Goal: Task Accomplishment & Management: Manage account settings

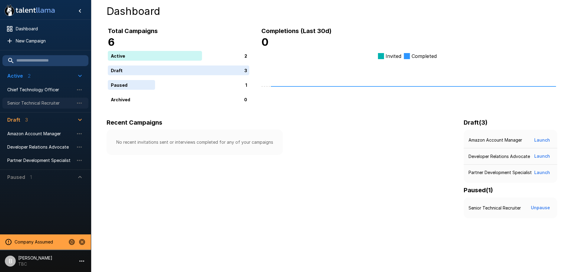
click at [44, 107] on div "Senior Technical Recruiter" at bounding box center [45, 103] width 86 height 11
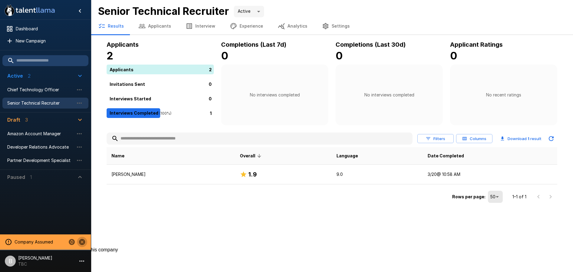
click at [83, 241] on icon "Stop assuming this company" at bounding box center [81, 241] width 7 height 7
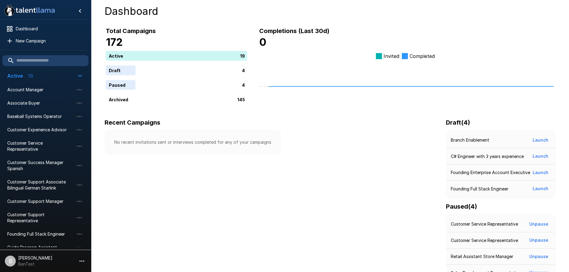
click at [52, 265] on li "B Ben Chaikin BenTest" at bounding box center [45, 259] width 91 height 19
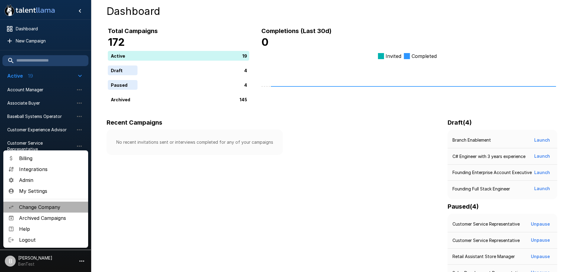
click at [58, 205] on span "Change Company" at bounding box center [51, 206] width 64 height 7
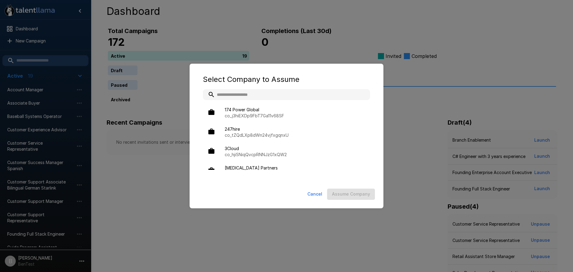
click at [278, 89] on input "text" at bounding box center [286, 94] width 167 height 11
click at [276, 90] on input "text" at bounding box center [286, 94] width 167 height 11
click at [282, 92] on input "text" at bounding box center [286, 94] width 167 height 11
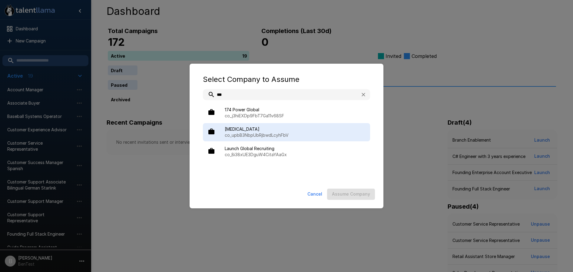
type input "***"
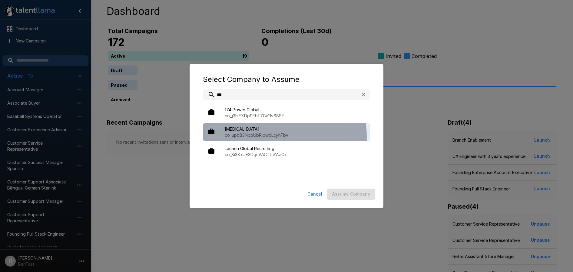
click at [248, 137] on p "co_upbB3NbpUbRjbwdLcyhFbV" at bounding box center [295, 135] width 141 height 6
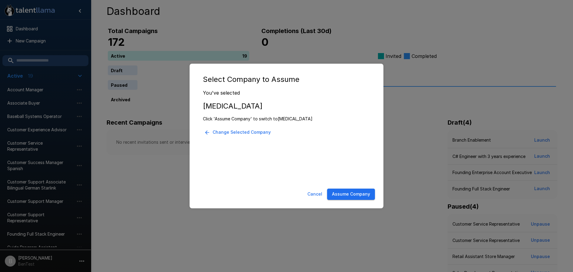
click at [358, 193] on button "Assume Company" at bounding box center [351, 193] width 48 height 11
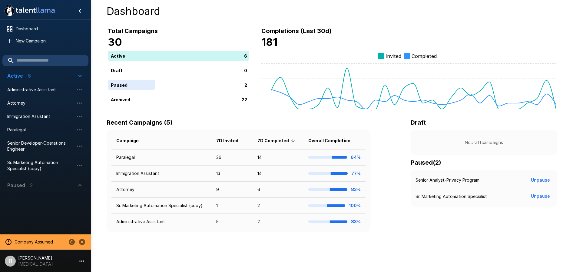
click at [71, 214] on div at bounding box center [45, 211] width 91 height 39
click at [196, 8] on h4 "Dashboard" at bounding box center [332, 11] width 451 height 13
click at [57, 91] on span "Administrative Assistant" at bounding box center [40, 90] width 67 height 6
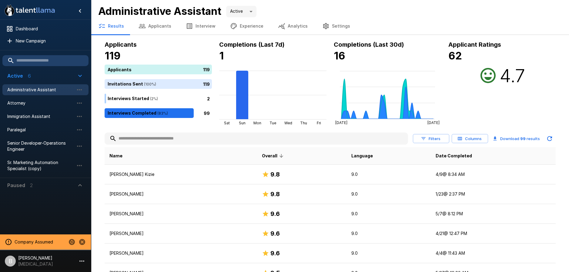
click at [296, 28] on button "Analytics" at bounding box center [293, 26] width 44 height 17
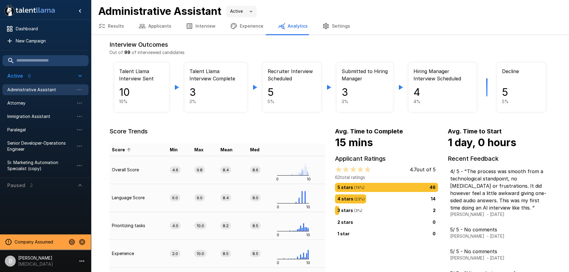
click at [325, 12] on div "Administrative Assistant Active ****" at bounding box center [329, 11] width 463 height 13
click at [12, 92] on span "Administrative Assistant" at bounding box center [40, 90] width 67 height 6
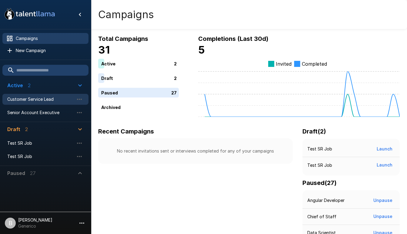
click at [37, 98] on span "Customer Service Lead" at bounding box center [40, 99] width 67 height 6
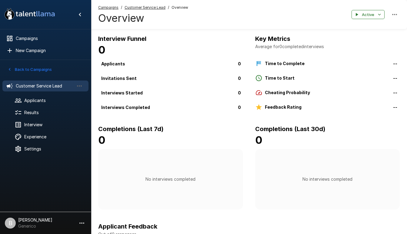
click at [9, 69] on icon "button" at bounding box center [9, 69] width 5 height 5
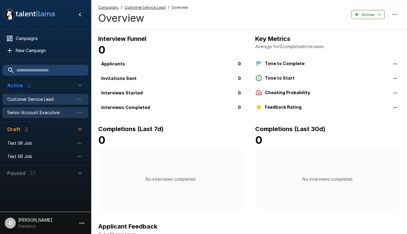
click at [42, 112] on span "Senior Account Executive" at bounding box center [40, 113] width 67 height 6
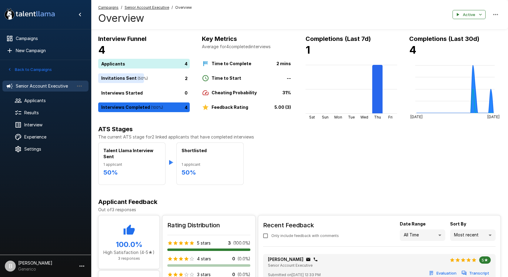
click at [305, 142] on div "ATS Stages The current ATS stage for 2 linked applicants that have completed in…" at bounding box center [299, 154] width 402 height 61
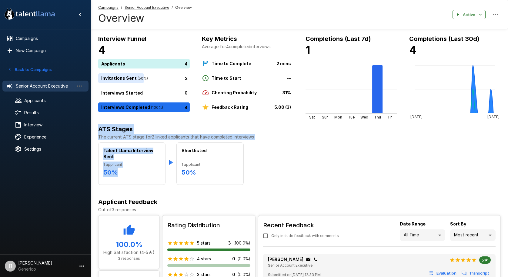
drag, startPoint x: 227, startPoint y: 141, endPoint x: 100, endPoint y: 132, distance: 127.3
click at [99, 132] on div "ATS Stages The current ATS stage for 2 linked applicants that have completed in…" at bounding box center [299, 154] width 402 height 61
click at [242, 133] on h6 "ATS Stages" at bounding box center [299, 129] width 402 height 10
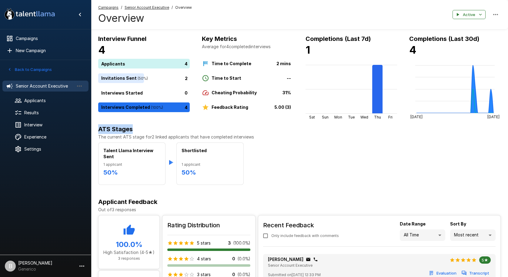
drag, startPoint x: 270, startPoint y: 132, endPoint x: 91, endPoint y: 126, distance: 179.2
click at [91, 126] on div ".st0{fill:#FFFFFF;} .st1{fill:#76a4ed;} Campaigns New Campaign Active 2 Custome…" at bounding box center [299, 213] width 417 height 427
click at [106, 125] on h6 "ATS Stages" at bounding box center [299, 129] width 402 height 10
drag, startPoint x: 290, startPoint y: 138, endPoint x: 94, endPoint y: 130, distance: 196.5
click at [94, 130] on div "ATS Stages The current ATS stage for 2 linked applicants that have completed in…" at bounding box center [299, 154] width 417 height 61
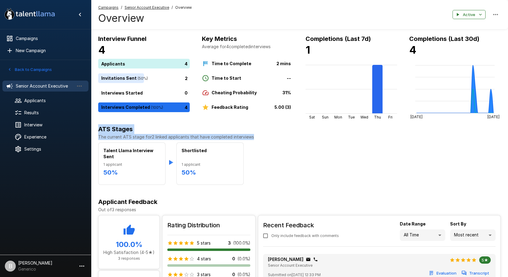
click at [213, 128] on h6 "ATS Stages" at bounding box center [299, 129] width 402 height 10
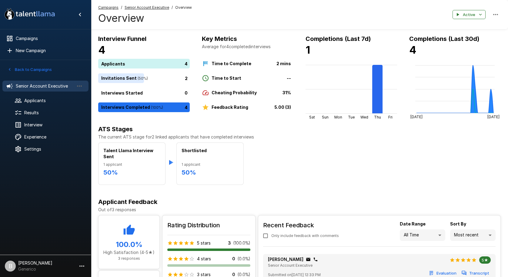
click at [378, 166] on div "Talent Llama Interview Sent 1 applicant 50 % Shortlisted 1 applicant 50 %" at bounding box center [299, 163] width 402 height 42
drag, startPoint x: 280, startPoint y: 132, endPoint x: 153, endPoint y: 126, distance: 127.1
click at [151, 126] on h6 "ATS Stages" at bounding box center [299, 129] width 402 height 10
click at [164, 127] on h6 "ATS Stages" at bounding box center [299, 129] width 402 height 10
click at [299, 177] on div "Talent Llama Interview Sent 1 applicant 50 % Shortlisted 1 applicant 50 %" at bounding box center [299, 163] width 402 height 42
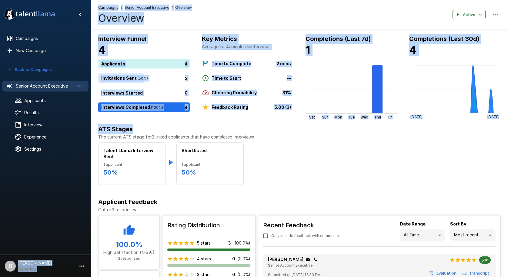
drag, startPoint x: 267, startPoint y: 133, endPoint x: 258, endPoint y: 149, distance: 18.0
click at [91, 137] on div ".st0{fill:#FFFFFF;} .st1{fill:#76a4ed;} Campaigns New Campaign Active 2 Custome…" at bounding box center [299, 213] width 417 height 427
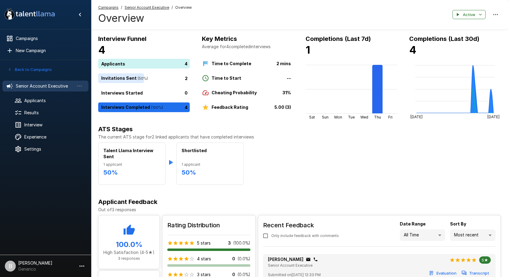
click at [265, 149] on div "Talent Llama Interview Sent 1 applicant 50 % Shortlisted 1 applicant 50 %" at bounding box center [299, 163] width 402 height 42
click at [378, 169] on div "Talent Llama Interview Sent 1 applicant 50 % Shortlisted 1 applicant 50 %" at bounding box center [299, 163] width 402 height 42
click at [323, 138] on p "The current ATS stage for 2 linked applicants that have completed interviews" at bounding box center [299, 137] width 402 height 6
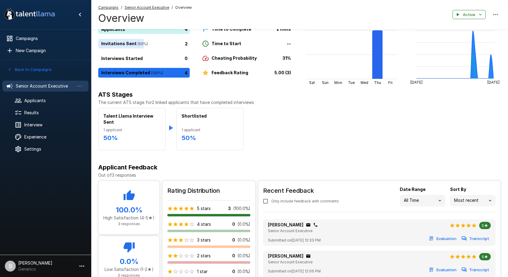
scroll to position [150, 0]
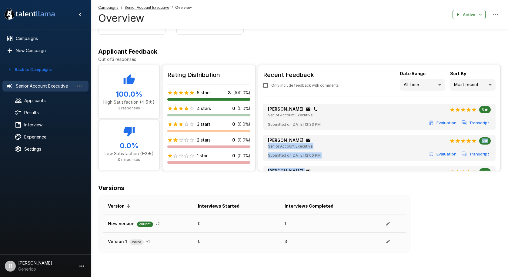
drag, startPoint x: 339, startPoint y: 133, endPoint x: 349, endPoint y: 169, distance: 37.3
click at [349, 169] on ul "Benjamin Chaikin Senior Account Executive 5★ Submitted on September 4 @ 12:33 P…" at bounding box center [379, 150] width 232 height 98
click at [340, 141] on div "John Jingelheimer Senior Account Executive 5★" at bounding box center [379, 143] width 223 height 12
drag, startPoint x: 479, startPoint y: 148, endPoint x: 474, endPoint y: 155, distance: 8.2
click at [378, 153] on div "John Jingelheimer Senior Account Executive 5★ Submitted on August 29 @ 12:06 PM…" at bounding box center [379, 148] width 223 height 22
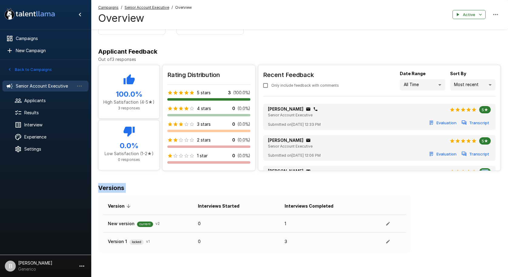
drag, startPoint x: 366, startPoint y: 165, endPoint x: 345, endPoint y: 173, distance: 22.6
click at [355, 208] on div "Interview Funnel 4 Applicants 4 Invitations Sent ( 50 %) 2 Interviews Started 0…" at bounding box center [299, 68] width 417 height 369
click at [337, 147] on div "John Jingelheimer Senior Account Executive 5★" at bounding box center [379, 143] width 223 height 12
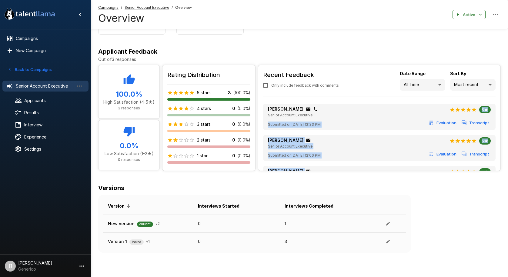
drag, startPoint x: 347, startPoint y: 115, endPoint x: 335, endPoint y: 135, distance: 23.2
click at [338, 167] on ul "Benjamin Chaikin Senior Account Executive 5★ Submitted on September 4 @ 12:33 P…" at bounding box center [379, 150] width 232 height 98
click at [335, 134] on ul "Benjamin Chaikin Senior Account Executive 5★ Submitted on September 4 @ 12:33 P…" at bounding box center [379, 150] width 232 height 98
drag, startPoint x: 349, startPoint y: 132, endPoint x: 363, endPoint y: 101, distance: 34.0
click at [364, 104] on ul "Benjamin Chaikin Senior Account Executive 5★ Submitted on September 4 @ 12:33 P…" at bounding box center [379, 150] width 232 height 98
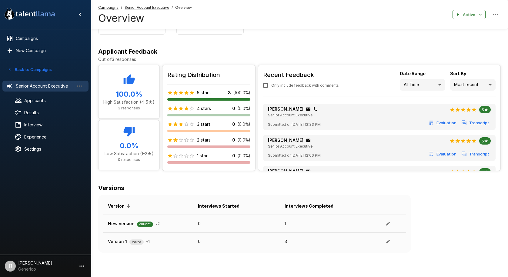
click at [352, 97] on div "Recent Feedback Only include feedback with comments Date Range All Time ** Sort…" at bounding box center [379, 136] width 242 height 142
click at [378, 97] on div "Recent Feedback Only include feedback with comments Date Range All Time ** Sort…" at bounding box center [379, 136] width 242 height 142
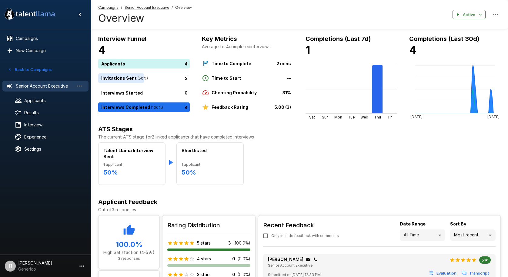
scroll to position [1, 0]
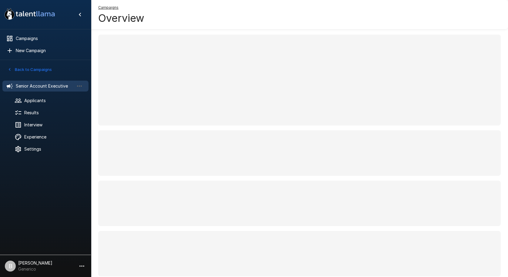
click at [289, 63] on span at bounding box center [299, 80] width 402 height 91
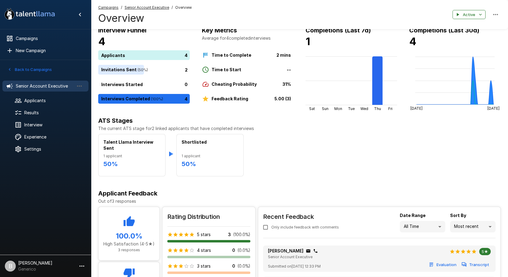
scroll to position [150, 0]
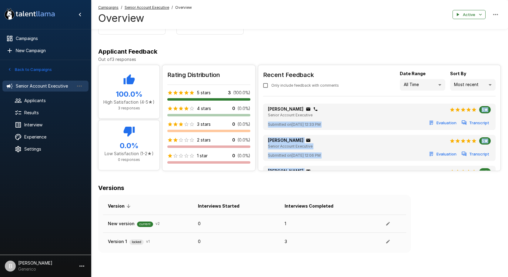
drag, startPoint x: 499, startPoint y: 101, endPoint x: 352, endPoint y: 166, distance: 160.7
click at [268, 167] on div "Recent Feedback Only include feedback with comments Date Range All Time ** Sort…" at bounding box center [379, 136] width 242 height 142
click at [268, 166] on ul "Benjamin Chaikin Senior Account Executive 5★ Submitted on September 4 @ 12:33 P…" at bounding box center [379, 150] width 232 height 98
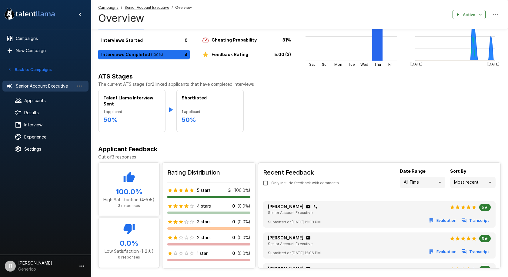
scroll to position [49, 0]
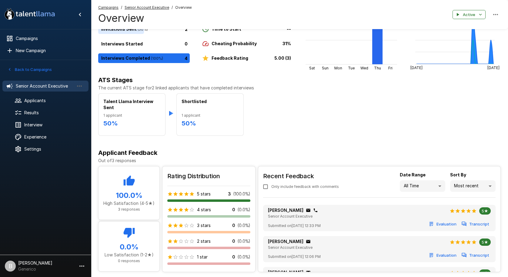
click at [268, 118] on div "Talent Llama Interview Sent 1 applicant 50 % Shortlisted 1 applicant 50 %" at bounding box center [299, 114] width 402 height 42
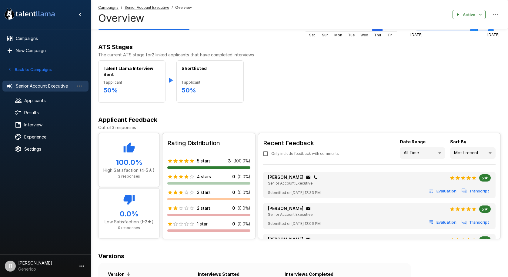
scroll to position [82, 0]
click at [268, 168] on div "Recent Feedback Only include feedback with comments Date Range All Time ** Sort…" at bounding box center [379, 204] width 242 height 142
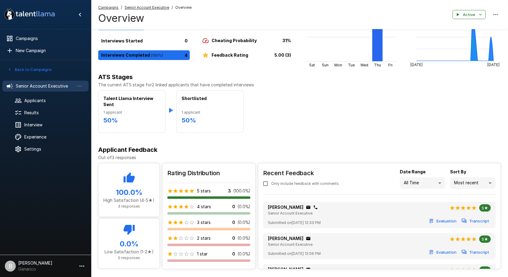
scroll to position [51, 0]
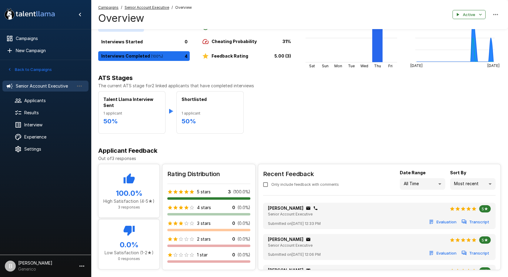
click at [144, 8] on u "Senior Account Executive" at bounding box center [147, 7] width 45 height 5
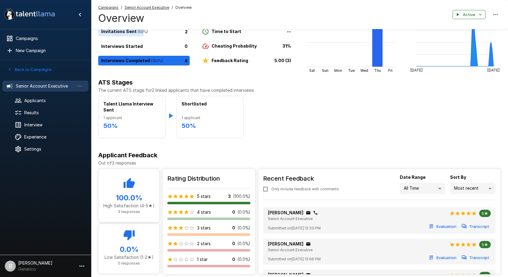
scroll to position [11, 0]
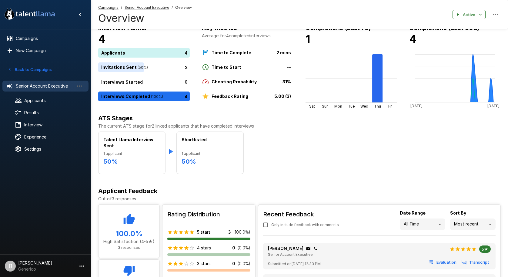
click at [36, 64] on div "Back to Campaigns" at bounding box center [45, 68] width 91 height 16
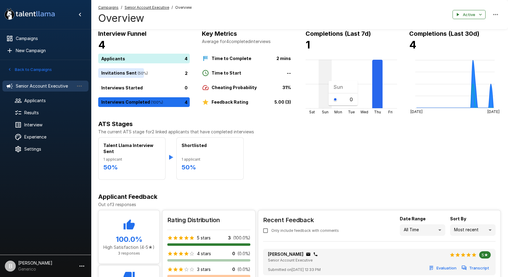
scroll to position [0, 0]
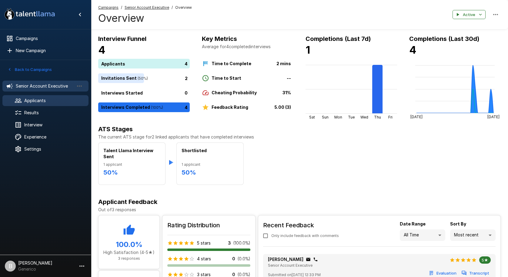
click at [43, 101] on span "Applicants" at bounding box center [53, 101] width 59 height 6
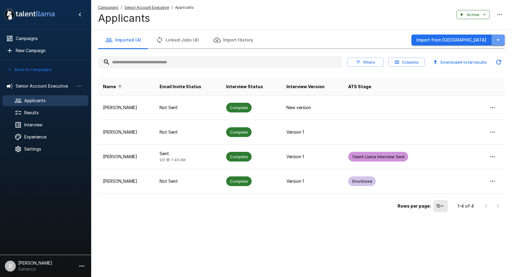
click at [268, 38] on icon "button" at bounding box center [498, 39] width 7 height 7
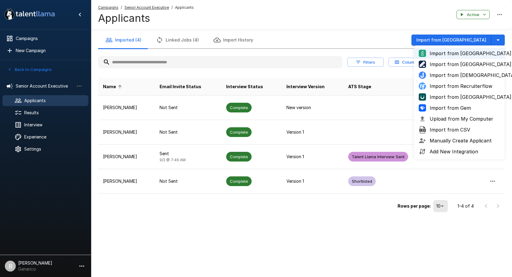
click at [268, 37] on div "Imported (4) Linked Jobs (4) Import History Import from Greenhouse Import from …" at bounding box center [301, 40] width 407 height 17
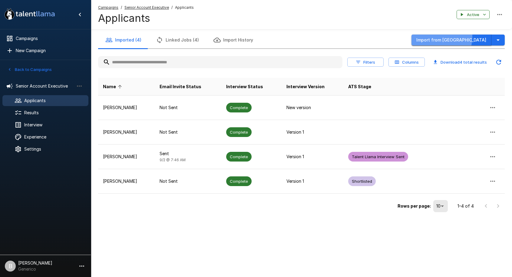
click at [268, 37] on button "Import from Greenhouse" at bounding box center [452, 40] width 80 height 11
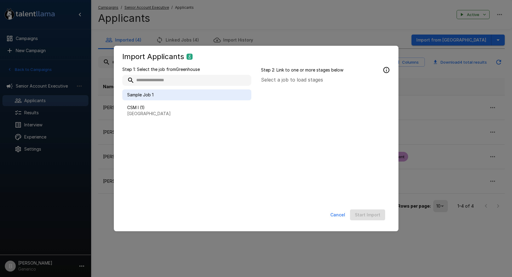
click at [165, 97] on span "Sample Job 1" at bounding box center [186, 95] width 119 height 6
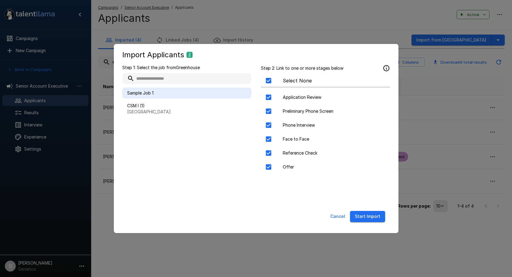
click at [268, 220] on button "Start Import" at bounding box center [367, 216] width 35 height 11
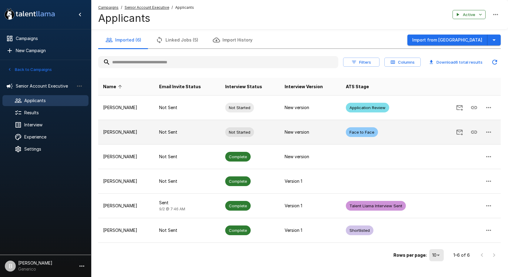
click at [268, 131] on td at bounding box center [465, 132] width 71 height 25
click at [268, 132] on icon "button" at bounding box center [488, 132] width 5 height 1
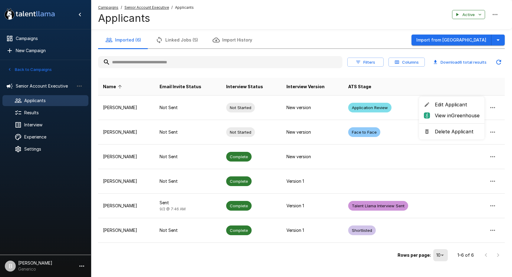
click at [268, 104] on span "Edit Applicant" at bounding box center [457, 104] width 45 height 7
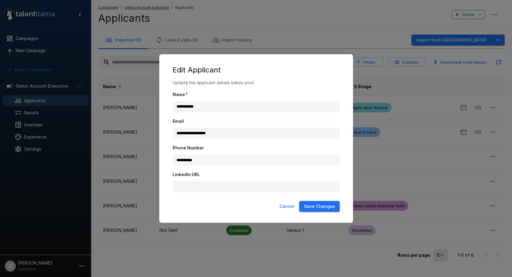
click at [268, 180] on div "**********" at bounding box center [256, 138] width 512 height 277
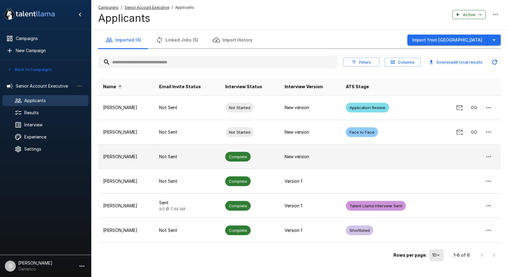
click at [268, 157] on icon "button" at bounding box center [488, 156] width 7 height 7
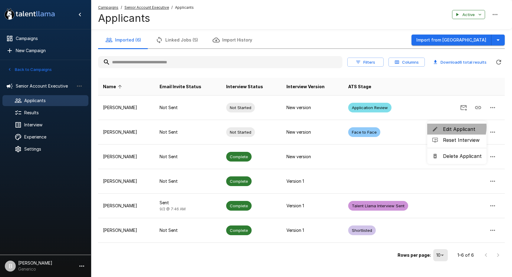
click at [268, 127] on span "Edit Applicant" at bounding box center [462, 128] width 39 height 7
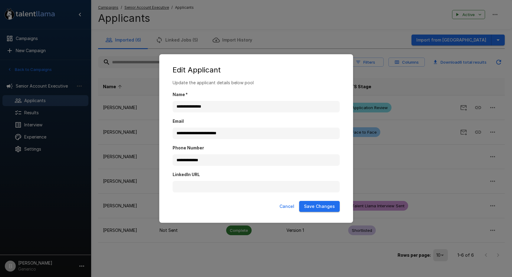
click at [268, 55] on div "**********" at bounding box center [256, 138] width 512 height 277
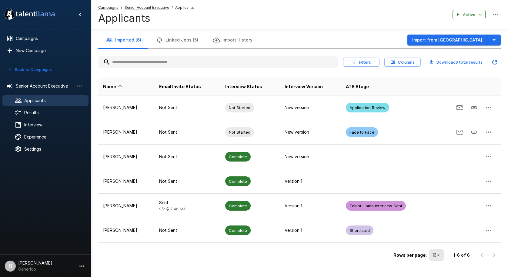
click at [155, 8] on u "Senior Account Executive" at bounding box center [147, 7] width 45 height 5
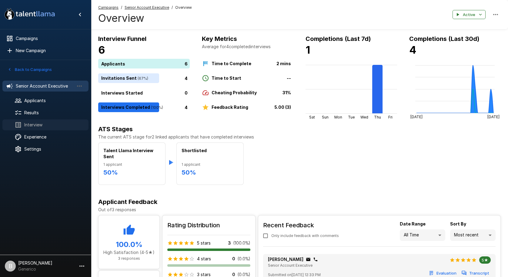
click at [37, 127] on span "Interview" at bounding box center [53, 125] width 59 height 6
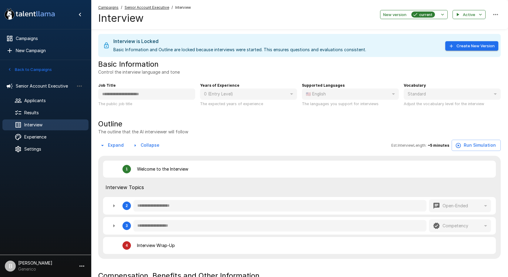
type textarea "*"
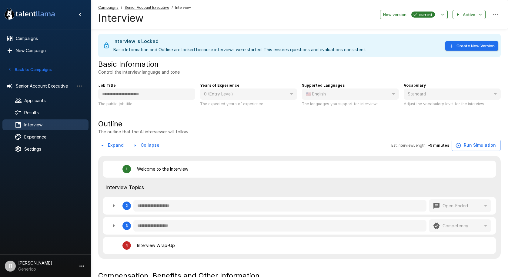
type textarea "*"
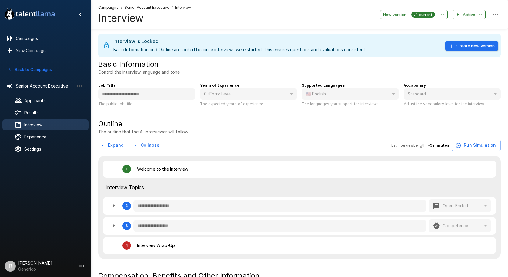
type textarea "*"
click at [268, 46] on button "Create New Version" at bounding box center [471, 45] width 53 height 9
type textarea "*"
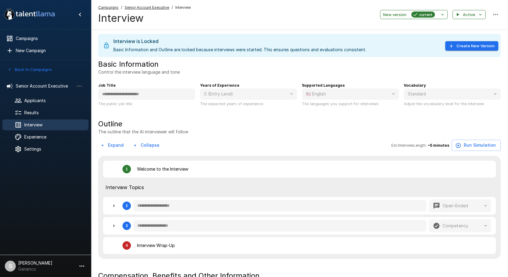
type textarea "*"
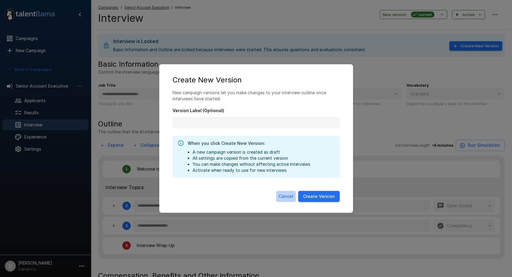
click at [268, 195] on button "Cancel" at bounding box center [286, 196] width 20 height 11
type textarea "*"
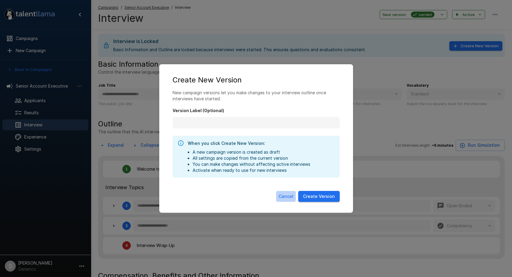
type textarea "*"
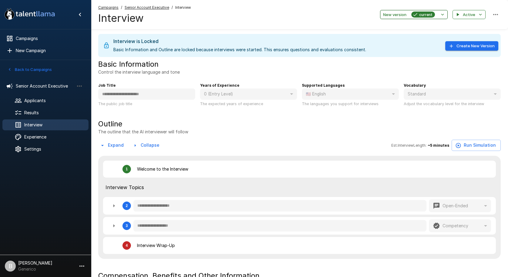
click at [268, 18] on button "New version current" at bounding box center [414, 14] width 68 height 9
type textarea "*"
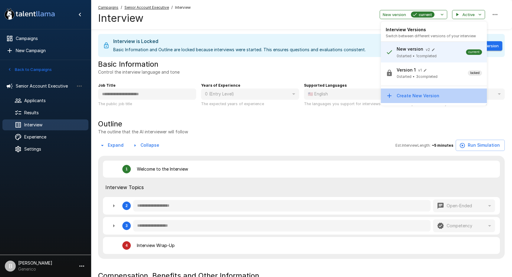
click at [268, 94] on p "Create New Version" at bounding box center [418, 96] width 43 height 6
type textarea "*"
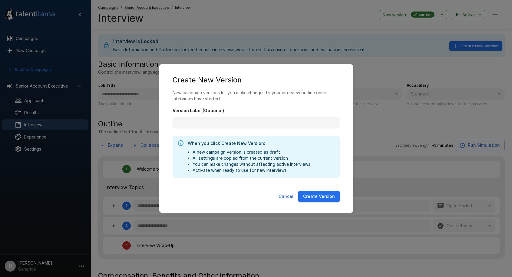
click at [268, 195] on div "Cancel Create Version" at bounding box center [256, 197] width 182 height 18
click at [268, 194] on button "Cancel" at bounding box center [286, 196] width 20 height 11
type textarea "*"
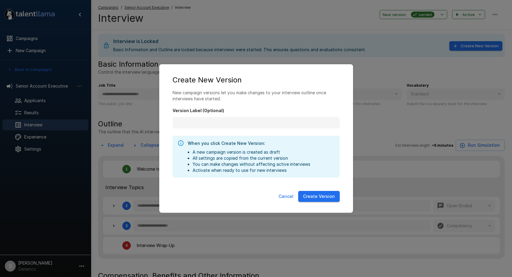
type textarea "*"
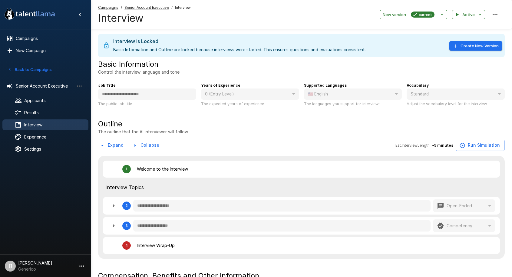
type textarea "*"
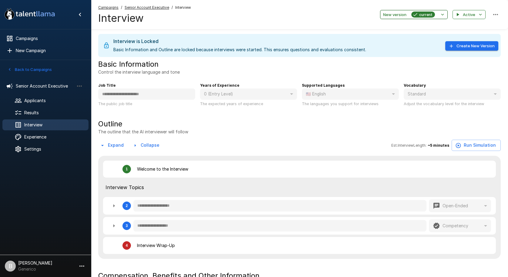
click at [268, 14] on button "New version current" at bounding box center [414, 14] width 68 height 9
type textarea "*"
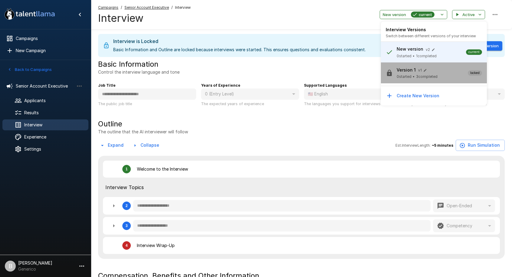
click at [268, 78] on span "3 completed" at bounding box center [427, 77] width 22 height 6
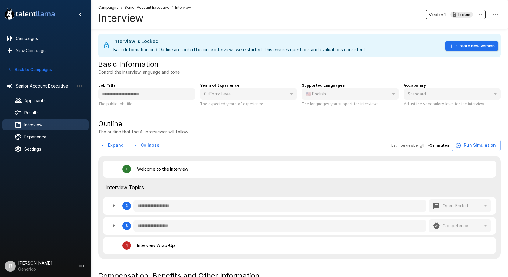
type textarea "*"
click at [268, 43] on button "Create New Version" at bounding box center [471, 45] width 53 height 9
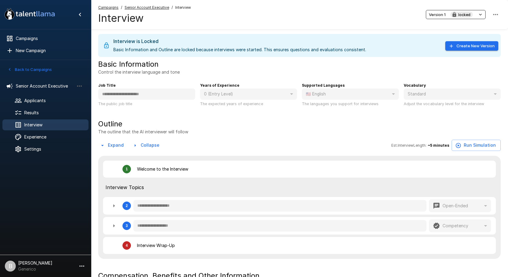
type textarea "*"
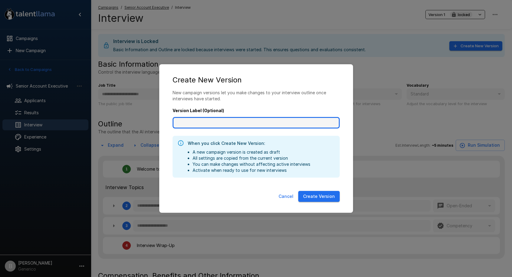
click at [260, 122] on input "Version Label (Optional)" at bounding box center [256, 123] width 167 height 12
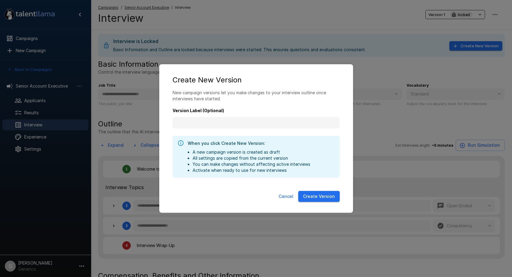
click at [268, 199] on button "Cancel" at bounding box center [286, 196] width 20 height 11
type textarea "*"
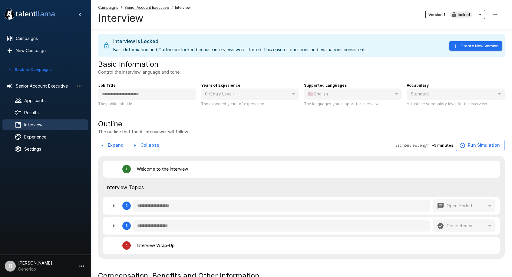
type textarea "*"
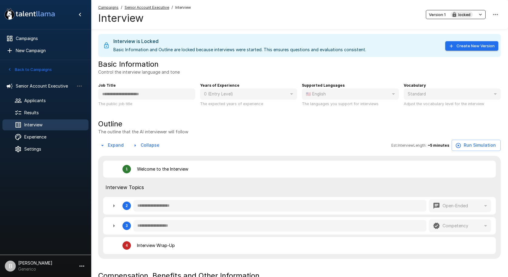
click at [268, 15] on icon "button" at bounding box center [480, 14] width 5 height 5
type textarea "*"
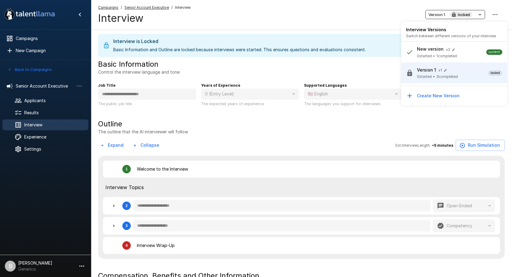
click at [268, 22] on div at bounding box center [256, 138] width 512 height 277
type textarea "*"
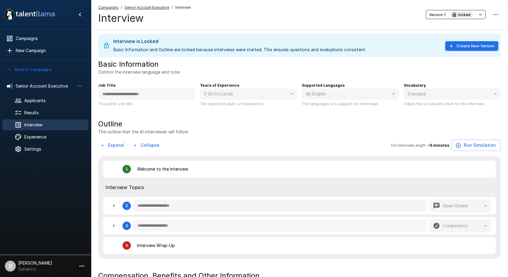
click at [143, 9] on u "Senior Account Executive" at bounding box center [147, 7] width 45 height 5
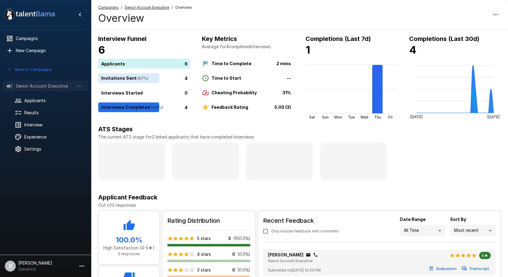
click at [38, 88] on span "Senior Account Executive" at bounding box center [45, 86] width 58 height 6
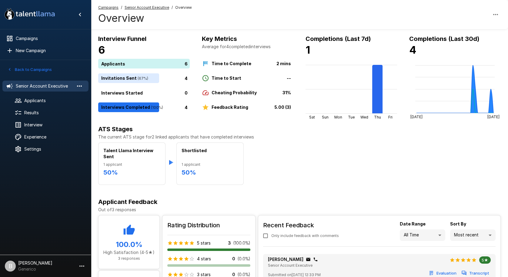
click at [76, 87] on icon "button" at bounding box center [79, 85] width 7 height 7
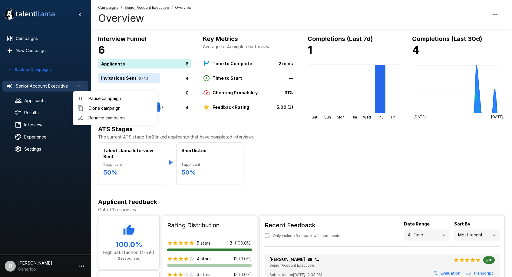
drag, startPoint x: 33, startPoint y: 86, endPoint x: 75, endPoint y: 89, distance: 41.9
click at [33, 86] on div at bounding box center [256, 138] width 512 height 277
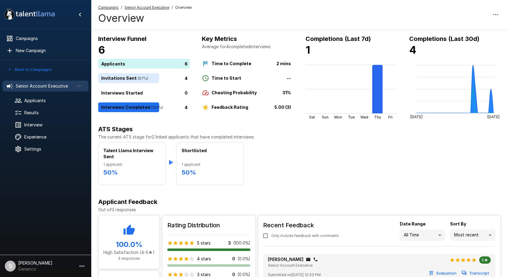
click at [150, 8] on u "Senior Account Executive" at bounding box center [147, 7] width 45 height 5
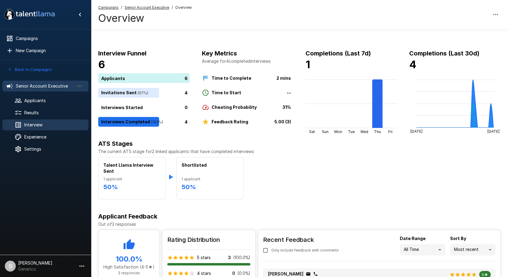
drag, startPoint x: 45, startPoint y: 128, endPoint x: 65, endPoint y: 125, distance: 21.1
click at [45, 128] on div "Interview" at bounding box center [45, 124] width 86 height 11
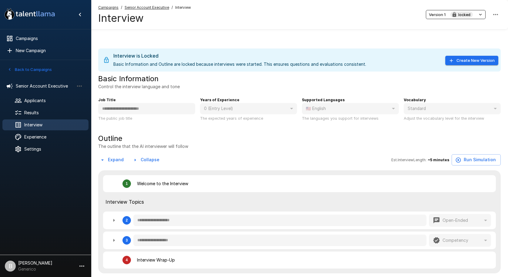
type textarea "*"
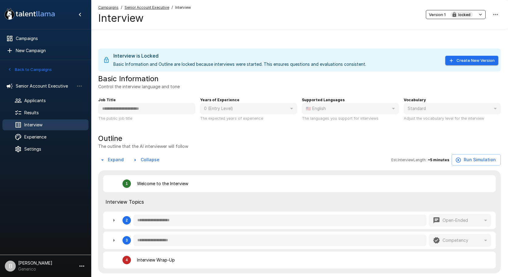
type textarea "*"
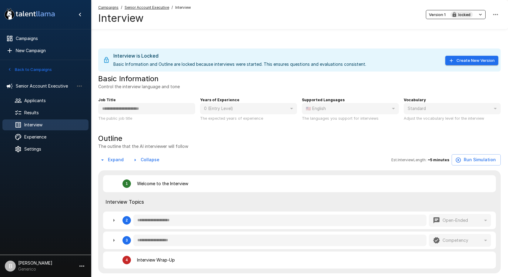
type textarea "*"
click at [268, 62] on button "Create New Version" at bounding box center [471, 60] width 53 height 9
type textarea "*"
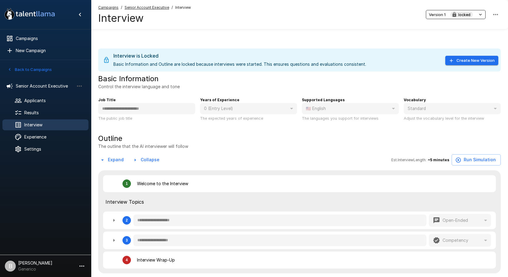
type textarea "*"
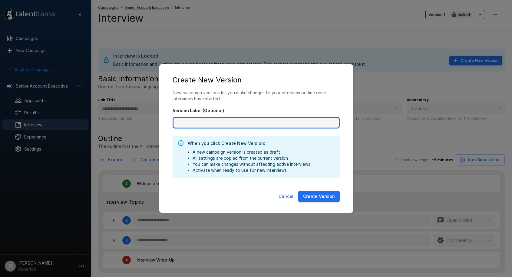
click at [239, 123] on input "Version Label (Optional)" at bounding box center [256, 123] width 167 height 12
click at [236, 123] on input "Version Label (Optional)" at bounding box center [256, 123] width 167 height 12
type input "*****"
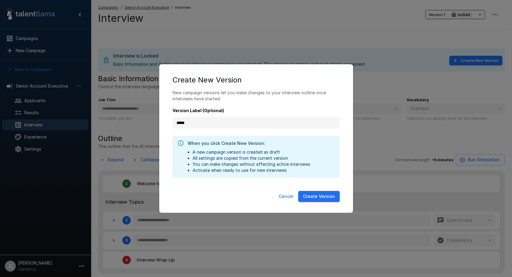
click at [268, 193] on button "Create Version" at bounding box center [319, 196] width 42 height 11
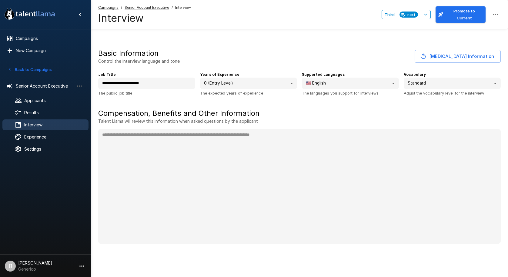
type textarea "*"
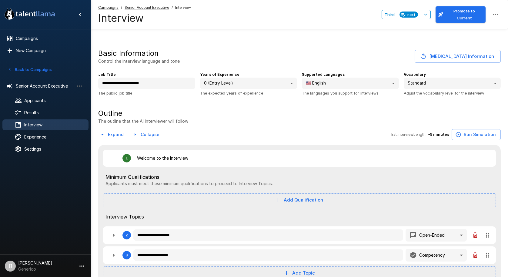
drag, startPoint x: 428, startPoint y: 16, endPoint x: 272, endPoint y: 29, distance: 155.7
click at [268, 29] on div "Campaigns / Senior Account Executive / Interview Interview Third next Promote t…" at bounding box center [299, 14] width 417 height 29
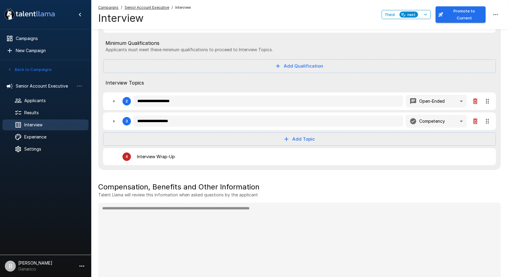
scroll to position [150, 0]
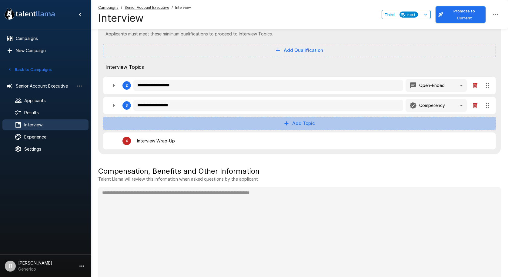
click at [268, 124] on icon "button" at bounding box center [286, 123] width 4 height 4
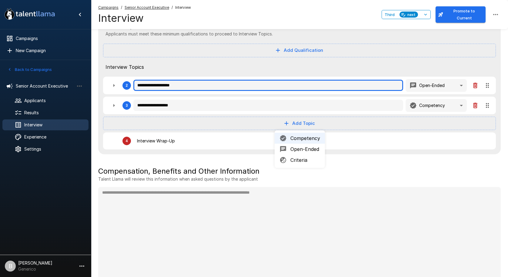
type textarea "*"
click at [208, 91] on input "**********" at bounding box center [268, 86] width 270 height 12
type textarea "*"
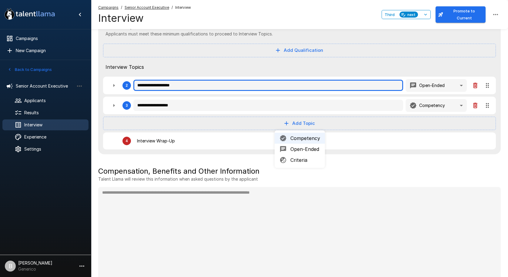
type textarea "*"
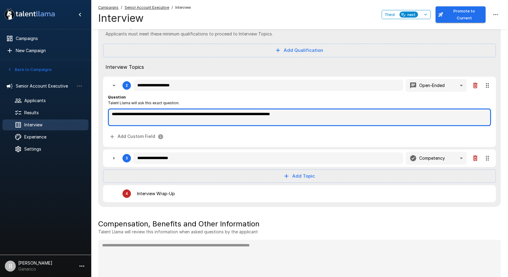
type textarea "*"
click at [268, 123] on textarea "**********" at bounding box center [299, 117] width 383 height 18
type textarea "*"
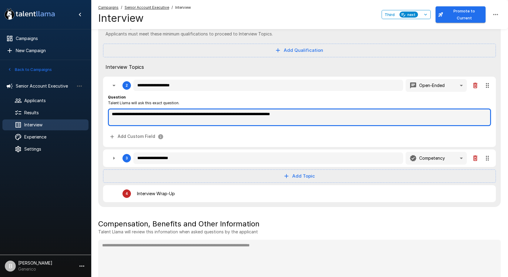
type textarea "*"
drag, startPoint x: 345, startPoint y: 119, endPoint x: 47, endPoint y: 99, distance: 298.9
click at [91, 99] on div ".st0{fill:#FFFFFF;} .st1{fill:#76a4ed;} Campaigns New Campaign Active 2 Custome…" at bounding box center [299, 122] width 417 height 514
type textarea "**********"
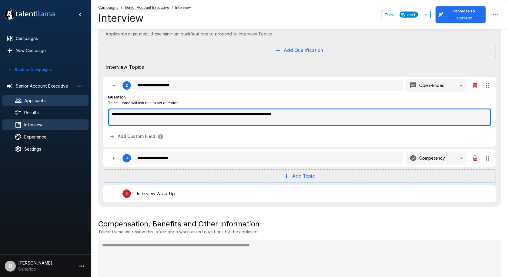
type textarea "*"
type textarea "**********"
type textarea "*"
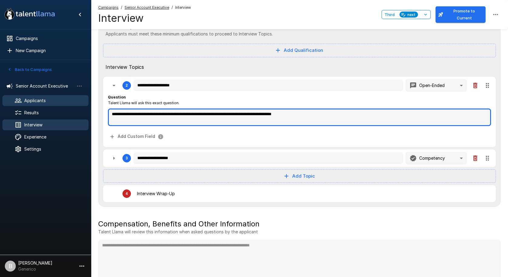
type textarea "*"
type textarea "**********"
type textarea "*"
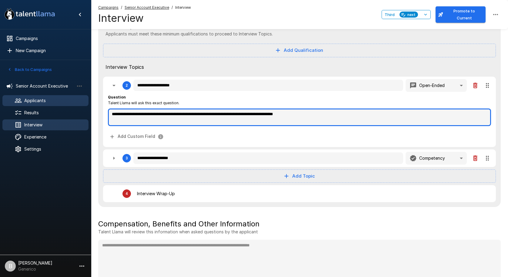
type textarea "*"
type textarea "**********"
type textarea "*"
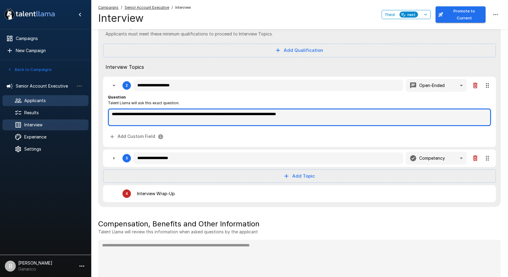
type textarea "**********"
type textarea "*"
type textarea "**********"
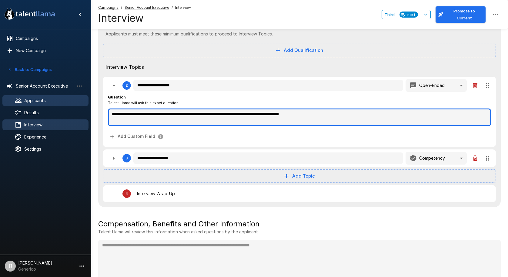
type textarea "*"
type textarea "**********"
type textarea "*"
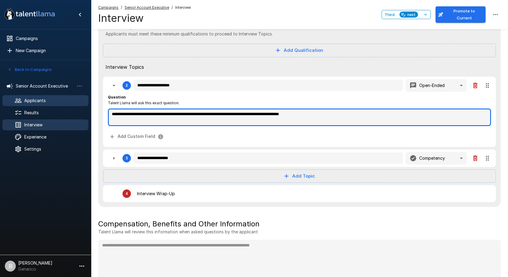
type textarea "*"
type textarea "**********"
type textarea "*"
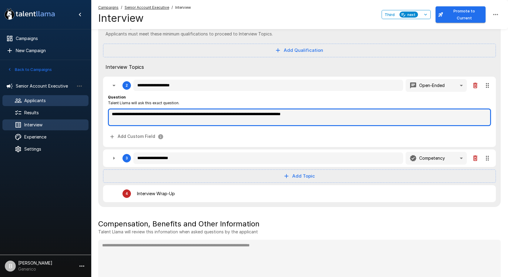
type textarea "*"
type textarea "**********"
type textarea "*"
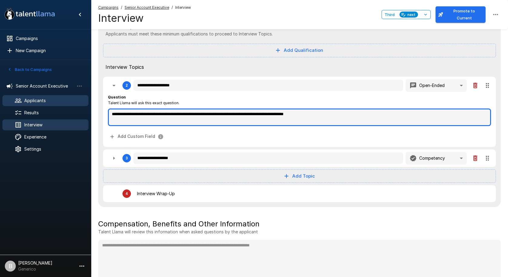
type textarea "**********"
type textarea "*"
type textarea "**********"
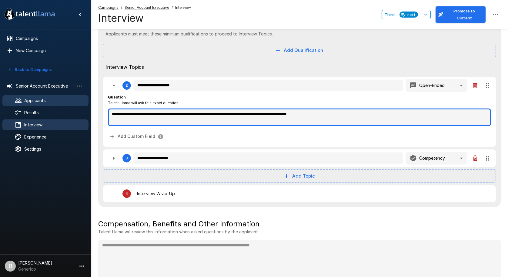
type textarea "*"
type textarea "**********"
type textarea "*"
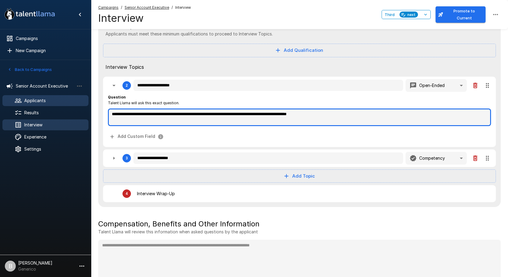
type textarea "*"
type textarea "**********"
type textarea "*"
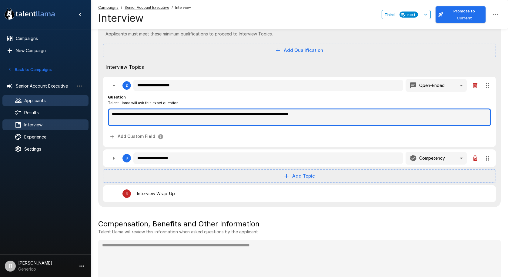
type textarea "*"
type textarea "**********"
type textarea "*"
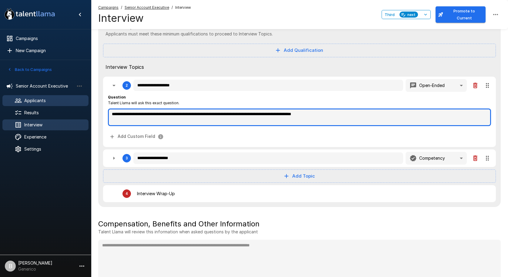
type textarea "**********"
type textarea "*"
type textarea "**********"
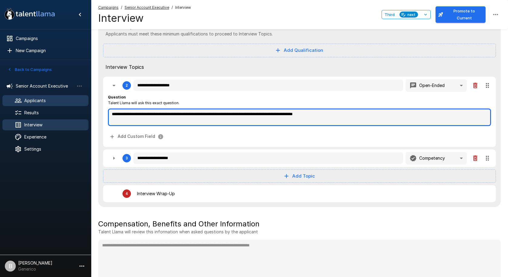
type textarea "*"
type textarea "**********"
type textarea "*"
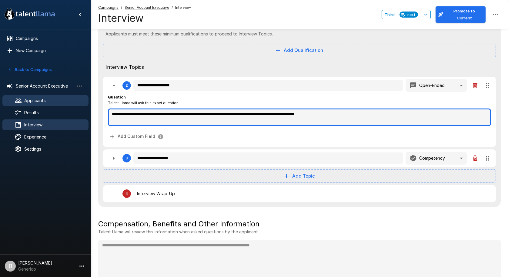
type textarea "*"
type textarea "**********"
type textarea "*"
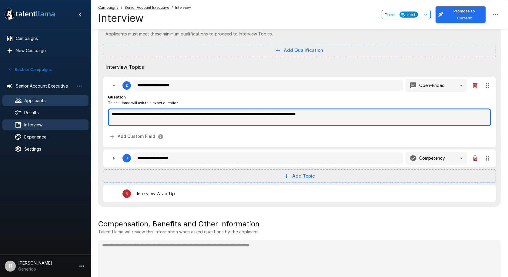
type textarea "*"
type textarea "**********"
type textarea "*"
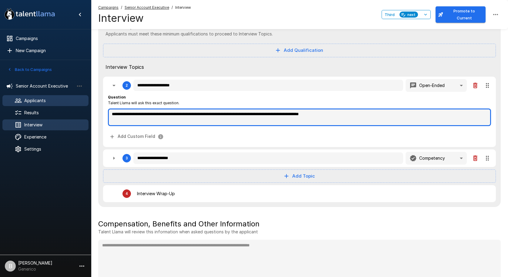
type textarea "**********"
type textarea "*"
type textarea "**********"
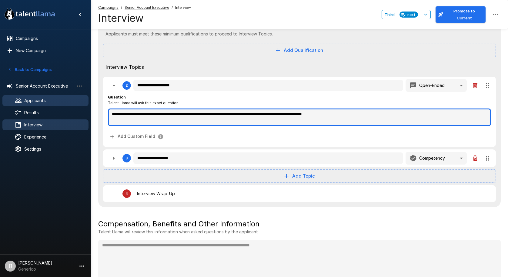
type textarea "*"
type textarea "**********"
type textarea "*"
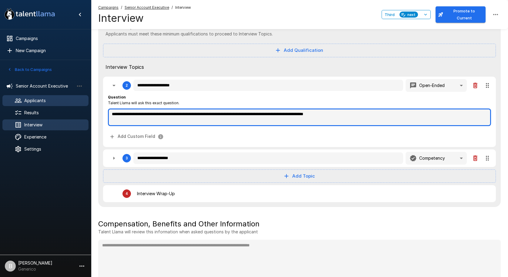
type textarea "*"
type textarea "**********"
type textarea "*"
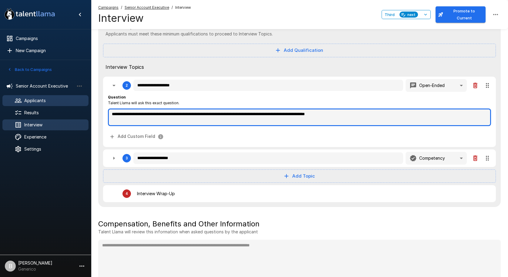
type textarea "*"
type textarea "**********"
type textarea "*"
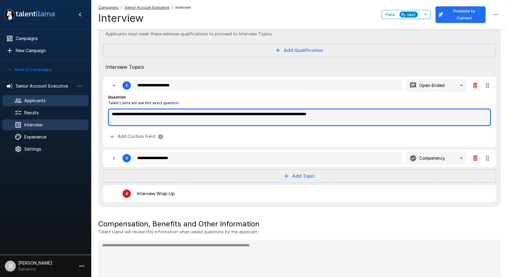
type textarea "**********"
type textarea "*"
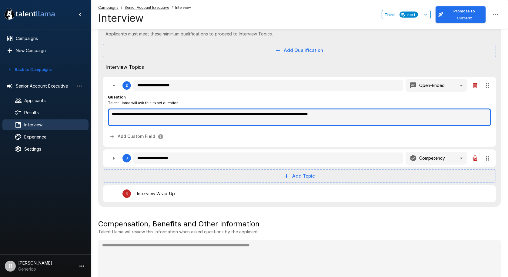
type textarea "*"
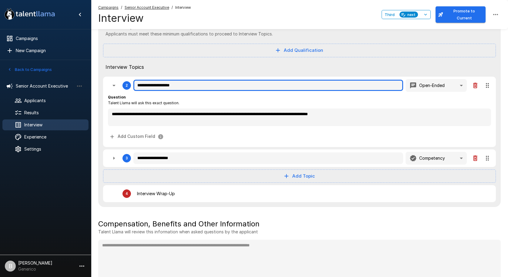
click at [268, 80] on input "**********" at bounding box center [268, 86] width 270 height 12
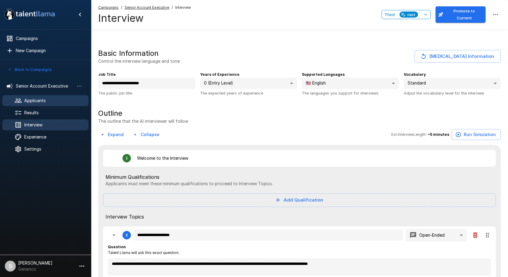
click at [42, 101] on span "Applicants" at bounding box center [53, 101] width 59 height 6
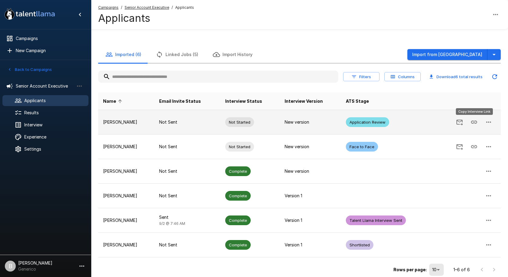
click at [268, 121] on icon "Copy Interview Link" at bounding box center [474, 122] width 6 height 3
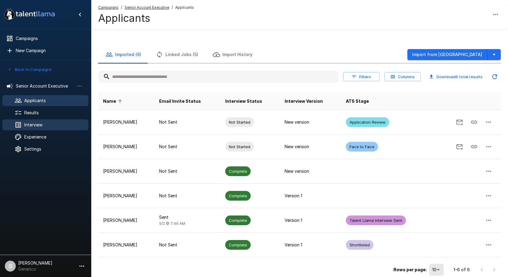
click at [31, 127] on span "Interview" at bounding box center [53, 125] width 59 height 6
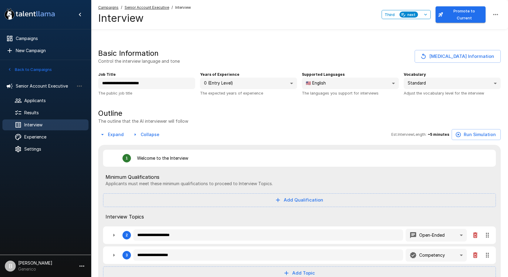
click at [268, 14] on button "Promote to Current" at bounding box center [460, 14] width 50 height 16
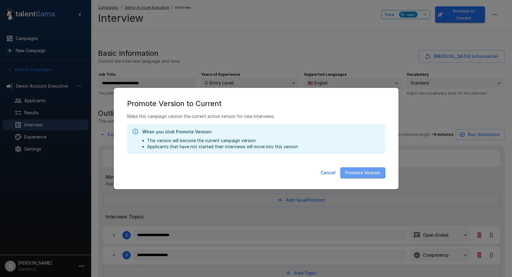
click at [268, 171] on button "Promote Version" at bounding box center [363, 172] width 45 height 11
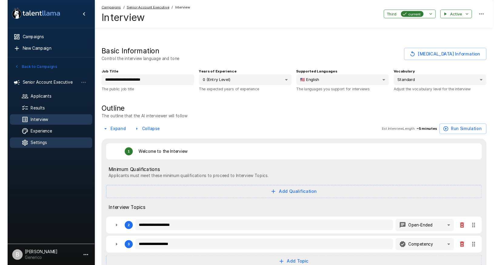
scroll to position [1, 0]
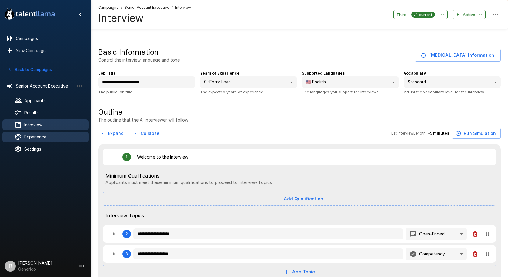
click at [37, 137] on span "Experience" at bounding box center [53, 137] width 59 height 6
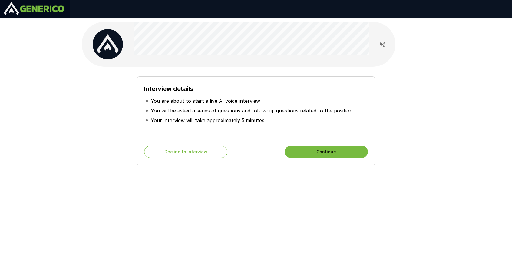
click at [313, 152] on button "Continue" at bounding box center [326, 152] width 83 height 12
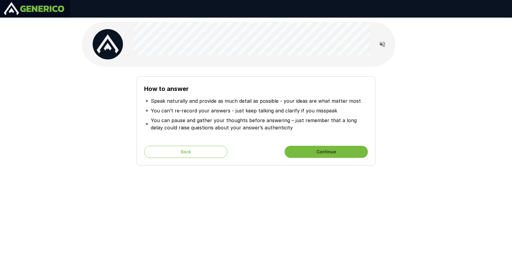
click at [310, 153] on button "Continue" at bounding box center [326, 152] width 83 height 12
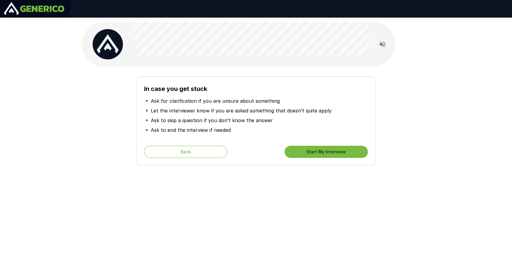
drag, startPoint x: 298, startPoint y: 143, endPoint x: 301, endPoint y: 146, distance: 4.7
click at [300, 145] on div "In case you get stuck Ask for clarification if you are unsure about something L…" at bounding box center [256, 120] width 239 height 89
click at [308, 156] on button "Start My Interview" at bounding box center [326, 152] width 83 height 12
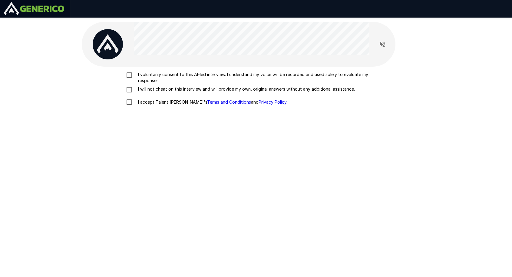
click at [155, 75] on p "I voluntarily consent to this AI-led interview. I understand my voice will be r…" at bounding box center [263, 78] width 254 height 12
click at [149, 86] on div "I voluntarily consent to this AI-led interview. I understand my voice will be r…" at bounding box center [256, 90] width 344 height 37
click at [145, 103] on p "I accept Talent Llama's Terms and Conditions and Privacy Policy ." at bounding box center [212, 102] width 152 height 6
click at [142, 89] on p "I will not cheat on this interview and will provide my own, original answers wi…" at bounding box center [245, 89] width 219 height 6
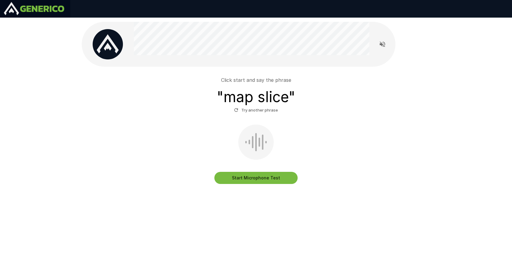
click at [259, 181] on button "Start Microphone Test" at bounding box center [256, 178] width 83 height 12
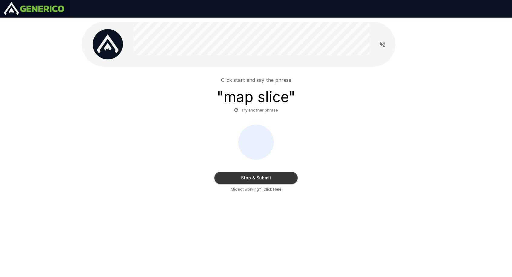
click at [259, 181] on button "Stop & Submit" at bounding box center [256, 178] width 83 height 12
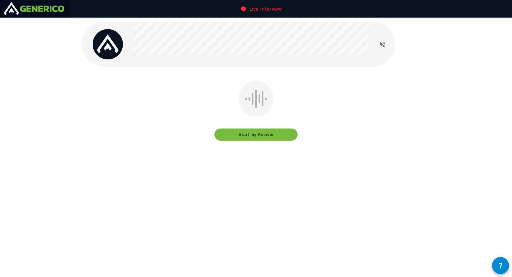
click at [257, 135] on button "Start my Answer" at bounding box center [256, 134] width 83 height 12
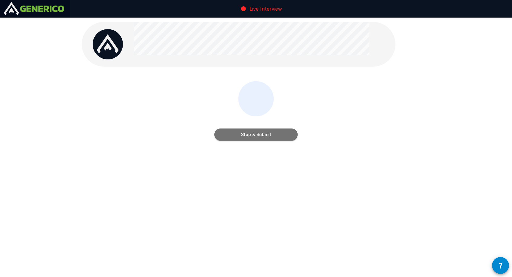
click at [257, 135] on button "Stop & Submit" at bounding box center [256, 134] width 83 height 12
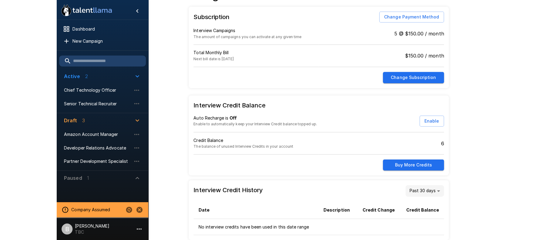
scroll to position [15, 0]
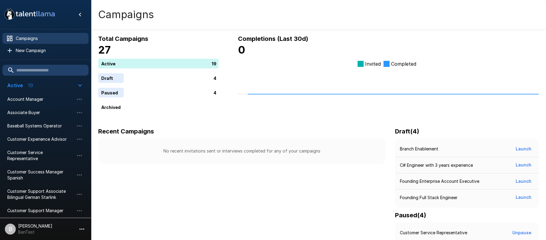
click at [80, 84] on icon "button" at bounding box center [79, 85] width 7 height 7
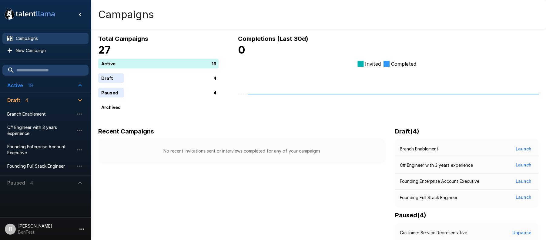
click at [31, 230] on p "BenTest" at bounding box center [35, 232] width 34 height 6
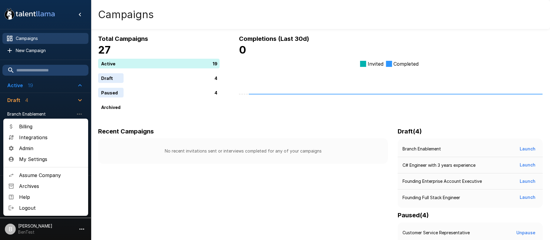
click at [123, 182] on div at bounding box center [275, 120] width 550 height 240
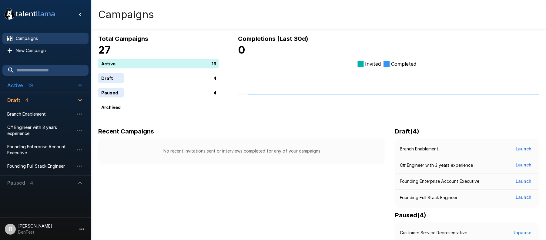
click at [32, 228] on p "[PERSON_NAME]" at bounding box center [35, 226] width 34 height 6
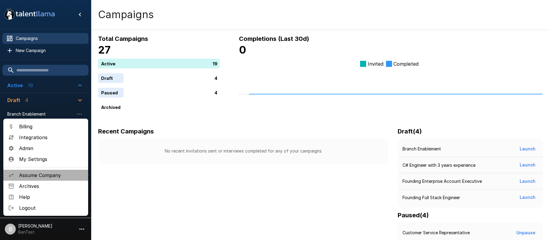
click at [36, 177] on span "Assume Company" at bounding box center [51, 175] width 64 height 7
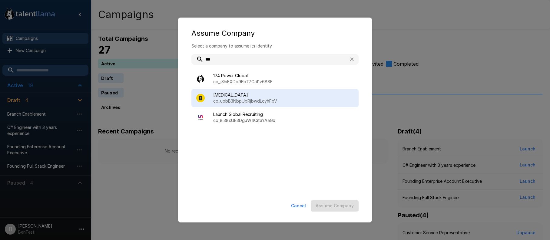
type input "***"
click at [223, 102] on p "co_upbB3NbpUbRjbwdLcyhFbV" at bounding box center [283, 101] width 141 height 6
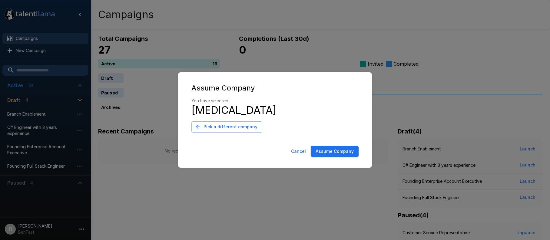
click at [332, 150] on button "Assume Company" at bounding box center [335, 151] width 48 height 11
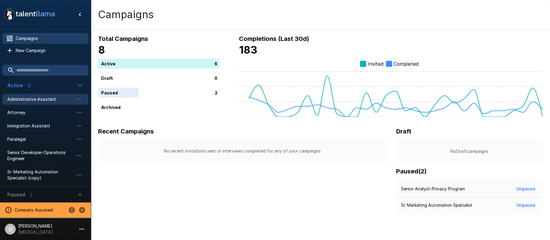
click at [34, 100] on span "Administrative Assistant" at bounding box center [40, 99] width 67 height 6
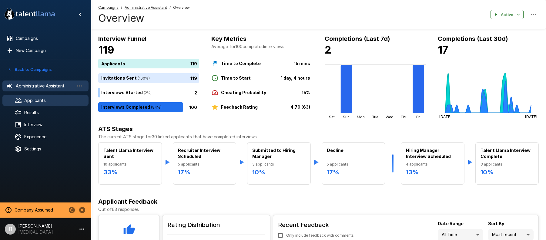
click at [25, 99] on span "Applicants" at bounding box center [53, 101] width 59 height 6
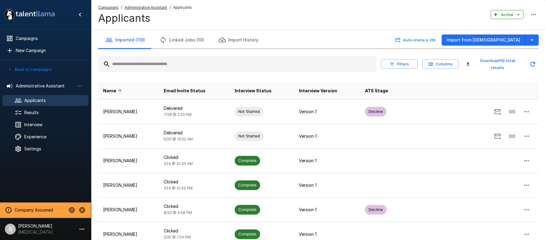
click at [29, 67] on button "Back to Campaigns" at bounding box center [29, 69] width 47 height 9
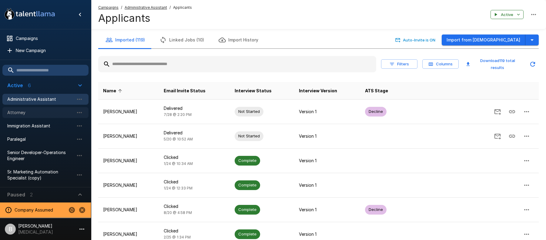
click at [29, 115] on span "Attorney" at bounding box center [40, 113] width 67 height 6
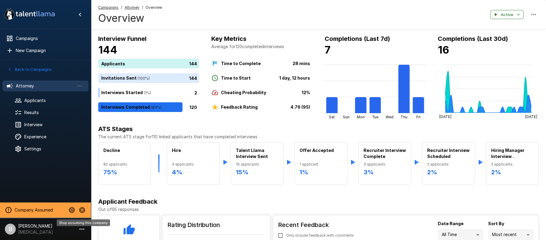
click at [82, 212] on icon "Stop assuming this company" at bounding box center [82, 210] width 6 height 6
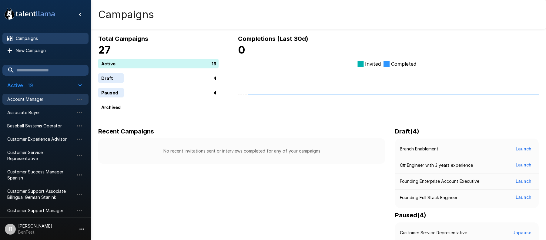
click at [36, 102] on span "Account Manager" at bounding box center [40, 99] width 67 height 6
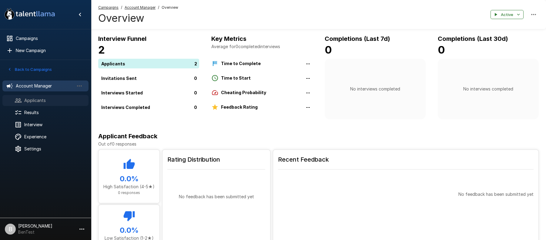
click at [38, 102] on span "Applicants" at bounding box center [53, 101] width 59 height 6
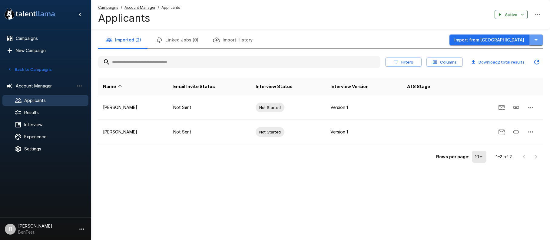
click at [533, 38] on icon "button" at bounding box center [536, 39] width 7 height 7
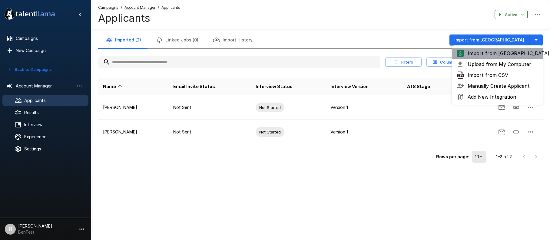
click at [495, 52] on span "Import from [GEOGRAPHIC_DATA]" at bounding box center [503, 53] width 70 height 7
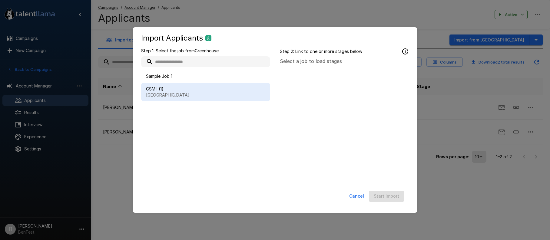
click at [172, 94] on p "[GEOGRAPHIC_DATA]" at bounding box center [205, 95] width 119 height 6
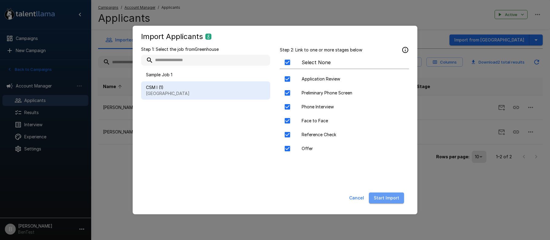
click at [389, 197] on button "Start Import" at bounding box center [386, 198] width 35 height 11
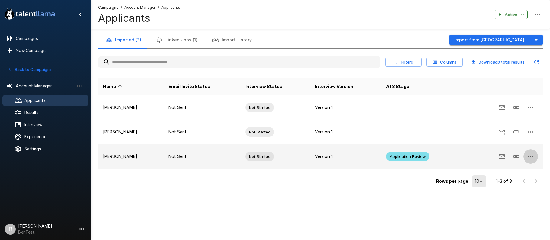
click at [526, 155] on button "button" at bounding box center [531, 156] width 15 height 15
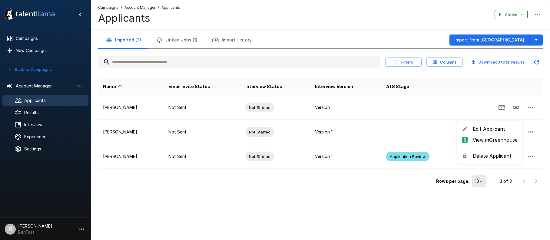
click at [205, 201] on div at bounding box center [275, 120] width 550 height 240
click at [77, 230] on button "button" at bounding box center [82, 229] width 10 height 10
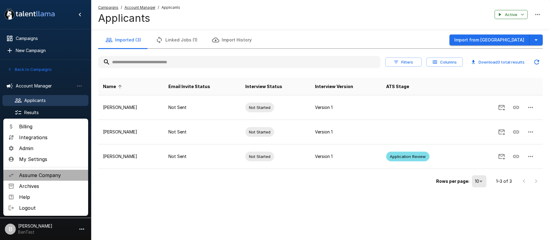
click at [41, 175] on span "Assume Company" at bounding box center [51, 175] width 64 height 7
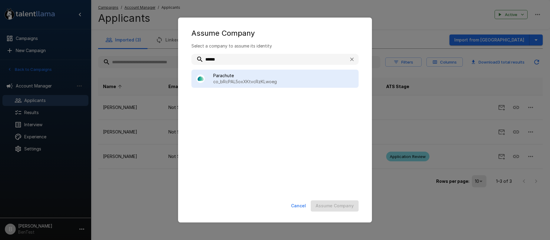
type input "******"
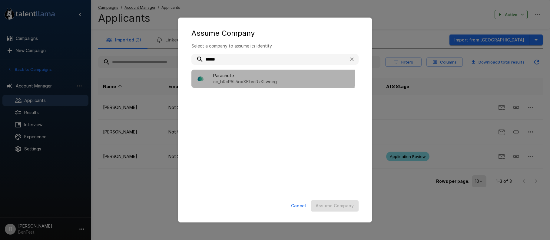
click at [226, 77] on span "Parachute" at bounding box center [283, 76] width 141 height 6
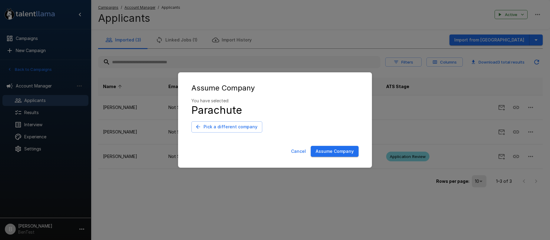
click at [347, 151] on button "Assume Company" at bounding box center [335, 151] width 48 height 11
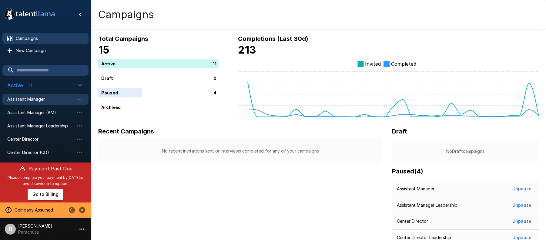
click at [48, 103] on div "Assistant Manager" at bounding box center [45, 99] width 86 height 11
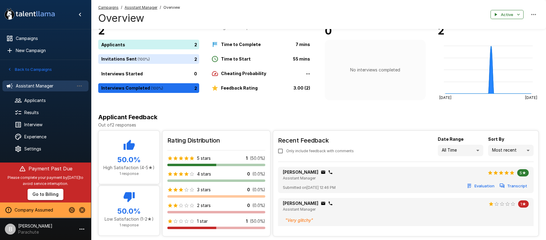
scroll to position [19, 0]
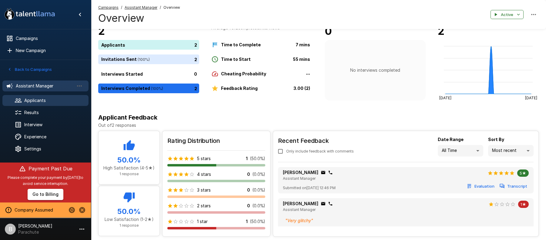
click at [37, 105] on div "Applicants" at bounding box center [45, 100] width 86 height 11
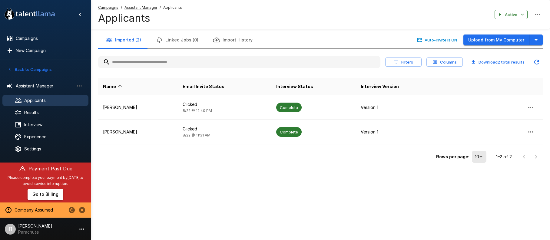
click at [448, 59] on button "Columns" at bounding box center [445, 62] width 36 height 9
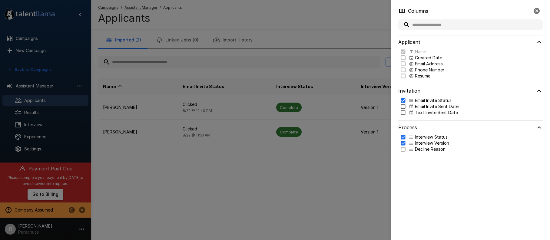
click at [425, 107] on p "Email Invite Sent Date" at bounding box center [437, 107] width 44 height 6
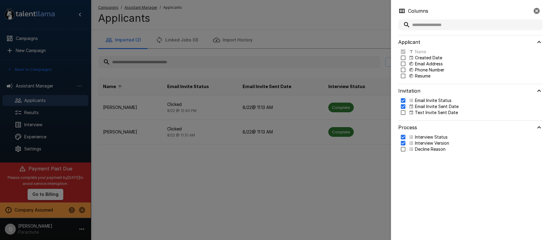
click at [430, 107] on p "Email Invite Sent Date" at bounding box center [437, 107] width 44 height 6
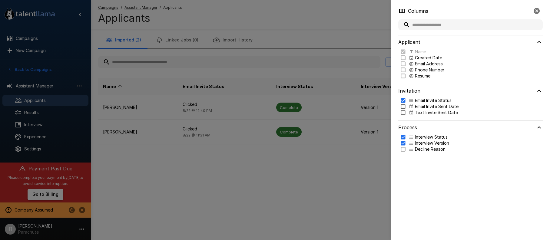
click at [430, 112] on p "Text Invite Sent Date" at bounding box center [436, 113] width 43 height 6
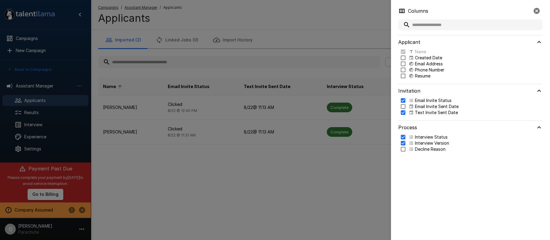
click at [299, 26] on div at bounding box center [275, 120] width 550 height 240
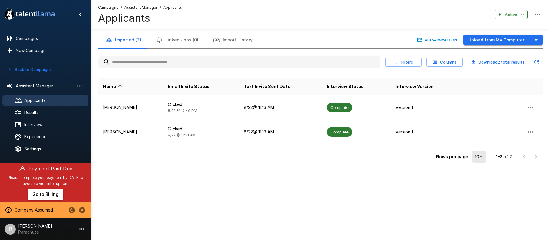
click at [5, 69] on div "Back to Campaigns" at bounding box center [45, 68] width 91 height 16
click at [28, 70] on button "Back to Campaigns" at bounding box center [29, 69] width 47 height 9
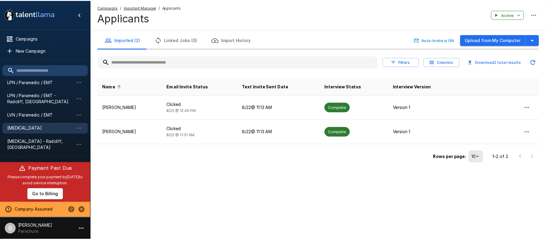
scroll to position [102, 0]
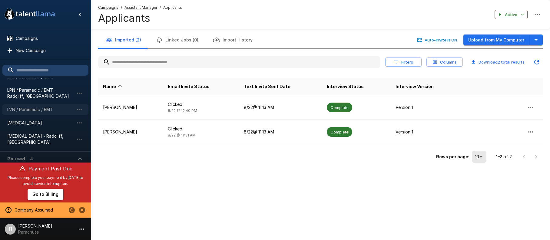
click at [32, 112] on span "LVN / Paramedic / EMT" at bounding box center [40, 110] width 67 height 6
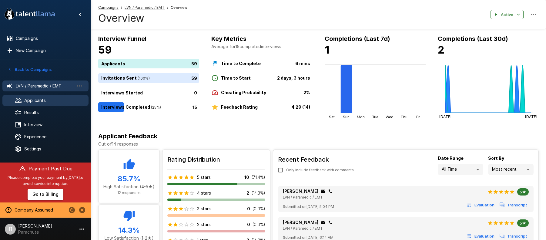
click at [50, 102] on span "Applicants" at bounding box center [53, 101] width 59 height 6
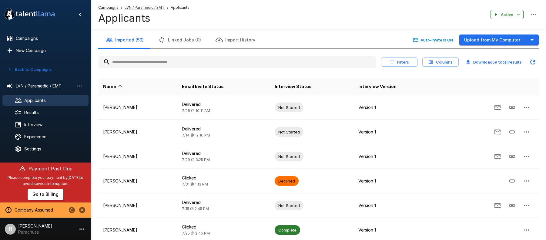
click at [438, 62] on button "Columns" at bounding box center [440, 62] width 36 height 9
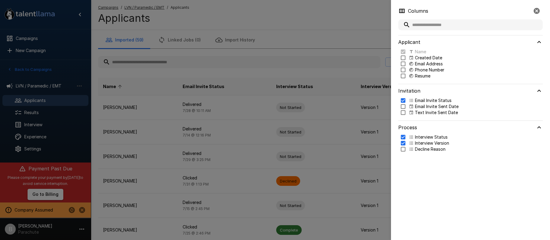
click at [433, 114] on p "Text Invite Sent Date" at bounding box center [436, 113] width 43 height 6
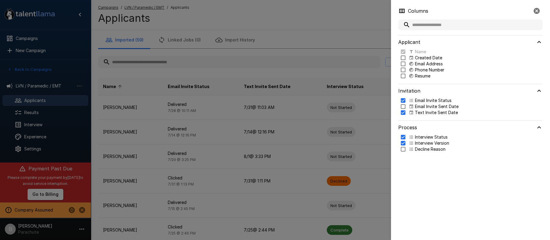
click at [322, 30] on div at bounding box center [275, 120] width 550 height 240
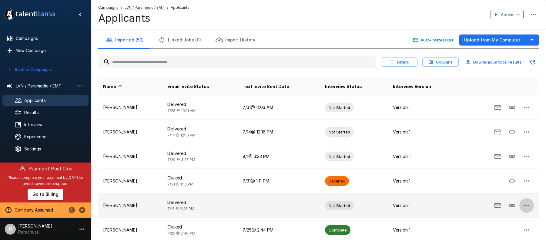
click at [523, 206] on icon "button" at bounding box center [526, 205] width 7 height 7
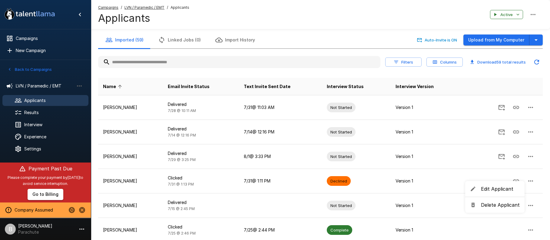
click at [498, 188] on span "Edit Applicant" at bounding box center [500, 188] width 39 height 7
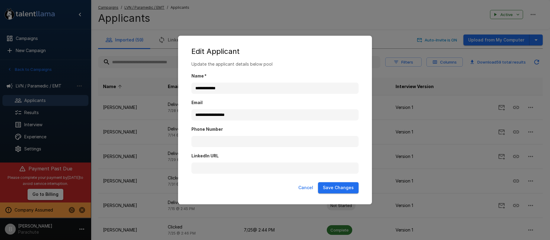
click at [299, 187] on button "Cancel" at bounding box center [306, 187] width 20 height 11
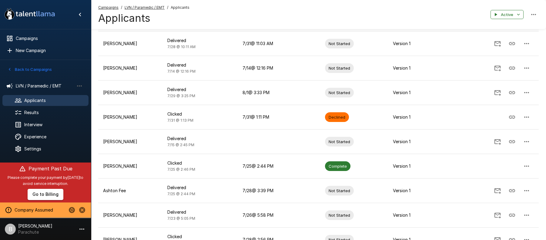
scroll to position [64, 0]
click at [84, 209] on icon "Stop assuming this company" at bounding box center [82, 210] width 6 height 6
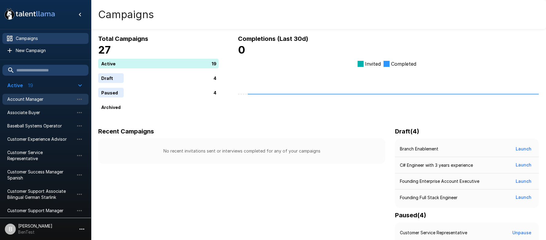
click at [42, 103] on div "Account Manager" at bounding box center [45, 99] width 86 height 11
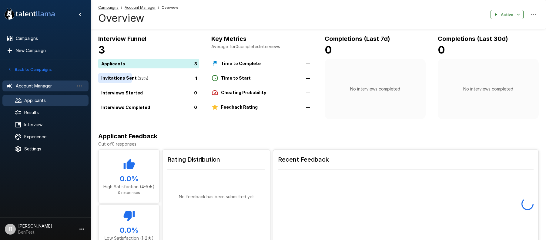
click at [38, 100] on span "Applicants" at bounding box center [53, 101] width 59 height 6
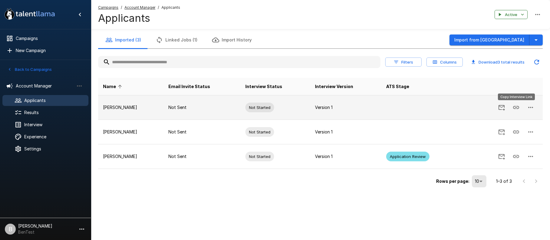
click at [519, 110] on icon "Copy Interview Link" at bounding box center [516, 107] width 7 height 7
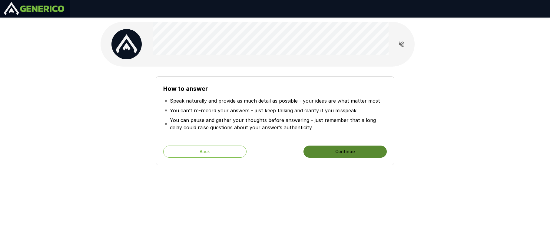
click at [330, 146] on button "Continue" at bounding box center [345, 152] width 83 height 12
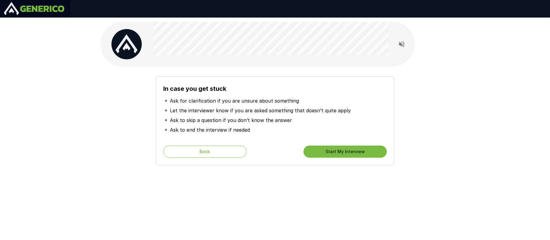
click at [358, 153] on button "Start My Interview" at bounding box center [345, 152] width 83 height 12
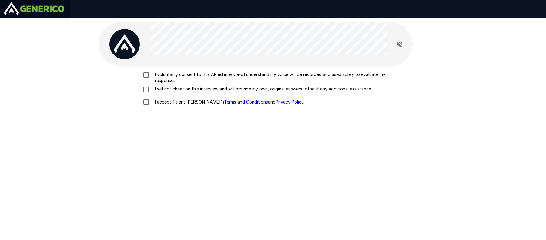
click at [182, 79] on p "I voluntarily consent to this AI-led interview. I understand my voice will be r…" at bounding box center [279, 78] width 254 height 12
click at [178, 91] on p "I will not cheat on this interview and will provide my own, original answers wi…" at bounding box center [261, 89] width 219 height 6
drag, startPoint x: 177, startPoint y: 101, endPoint x: 181, endPoint y: 102, distance: 3.7
click at [177, 101] on p "I accept Talent Llama's Terms and Conditions and Privacy Policy ." at bounding box center [228, 102] width 152 height 6
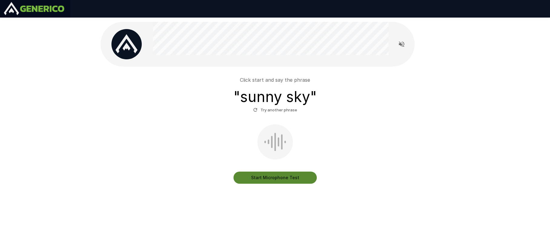
click at [292, 175] on button "Start Microphone Test" at bounding box center [275, 178] width 83 height 12
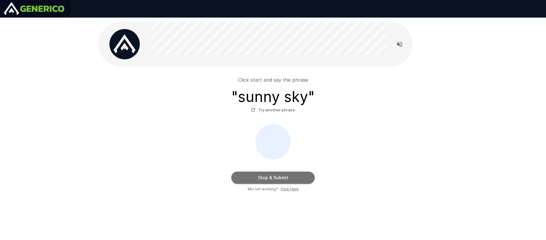
click at [291, 175] on button "Stop & Submit" at bounding box center [272, 178] width 83 height 12
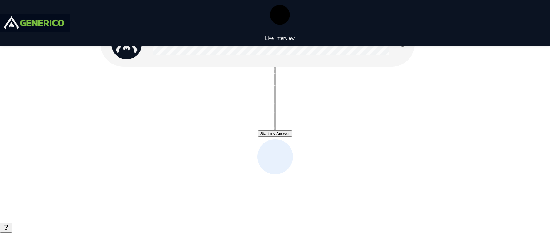
click at [292, 136] on button "Start my Answer" at bounding box center [275, 134] width 34 height 6
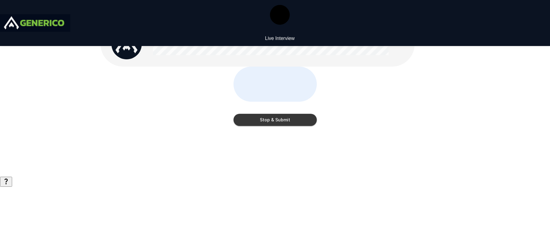
click at [296, 126] on button "Stop & Submit" at bounding box center [275, 120] width 83 height 12
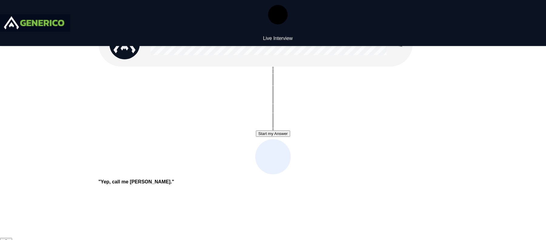
click at [290, 131] on button "Start my Answer" at bounding box center [273, 134] width 34 height 6
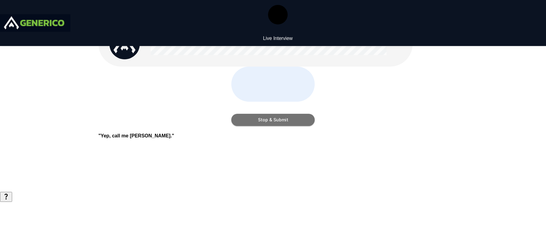
click at [273, 126] on button "Stop & Submit" at bounding box center [272, 120] width 83 height 12
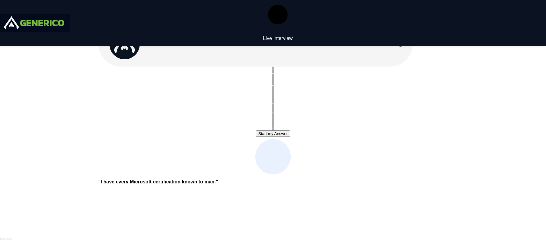
click at [284, 134] on button "Start my Answer" at bounding box center [273, 134] width 34 height 6
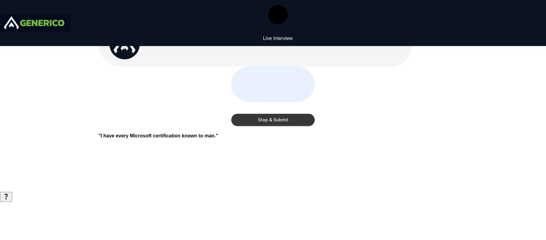
click at [275, 126] on button "Stop & Submit" at bounding box center [272, 120] width 83 height 12
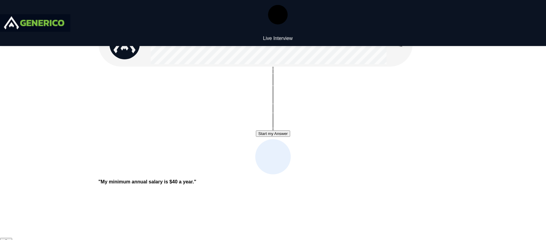
click at [268, 131] on div "Start my Answer" at bounding box center [273, 134] width 34 height 6
click at [268, 132] on button "Start my Answer" at bounding box center [273, 134] width 34 height 6
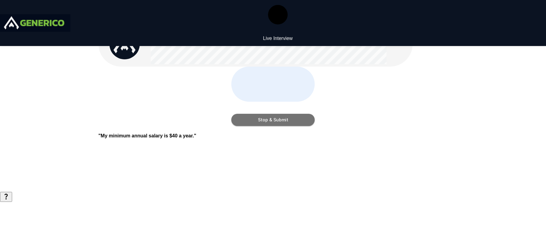
click at [268, 126] on button "Stop & Submit" at bounding box center [272, 120] width 83 height 12
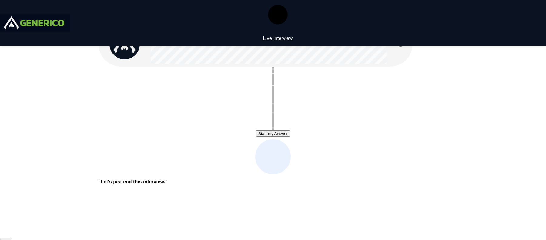
click at [259, 135] on button "Start my Answer" at bounding box center [273, 134] width 34 height 6
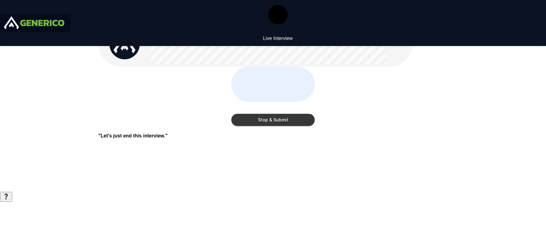
click at [273, 126] on button "Stop & Submit" at bounding box center [272, 120] width 83 height 12
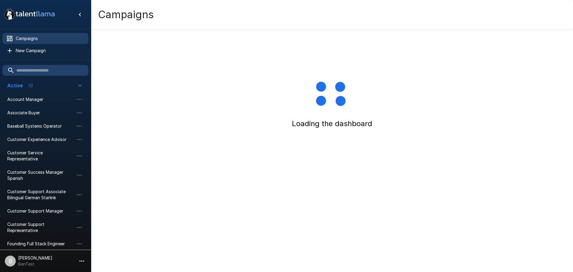
click at [38, 262] on p "BenTest" at bounding box center [35, 264] width 34 height 6
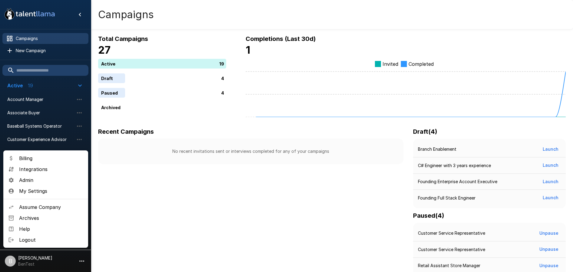
click at [37, 207] on span "Assume Company" at bounding box center [51, 206] width 64 height 7
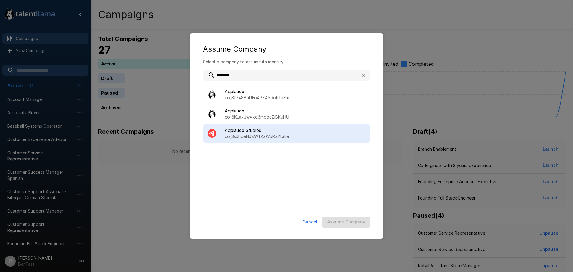
type input "********"
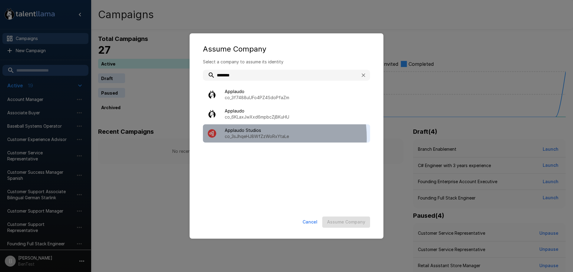
click at [254, 138] on p "co_3sJhqeHJ8WfZzWoRxYtaLe" at bounding box center [295, 136] width 141 height 6
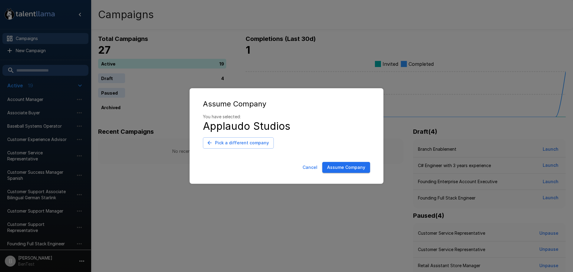
click at [351, 172] on button "Assume Company" at bounding box center [346, 167] width 48 height 11
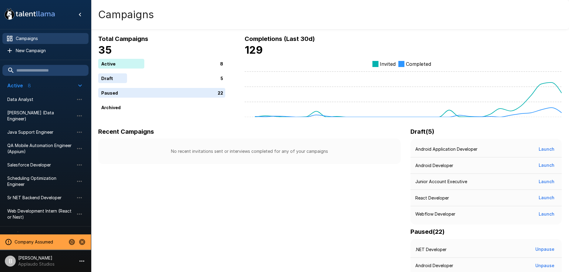
click at [39, 37] on span "Campaigns" at bounding box center [50, 38] width 68 height 6
click at [35, 96] on span "Data Analyst" at bounding box center [40, 99] width 67 height 6
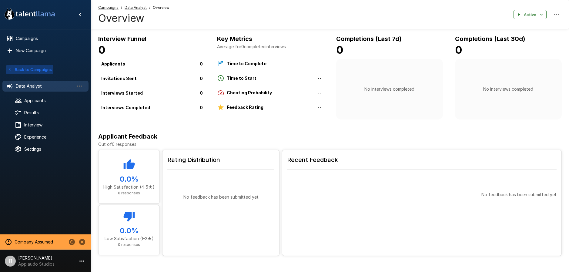
click at [10, 68] on icon "button" at bounding box center [9, 69] width 5 height 5
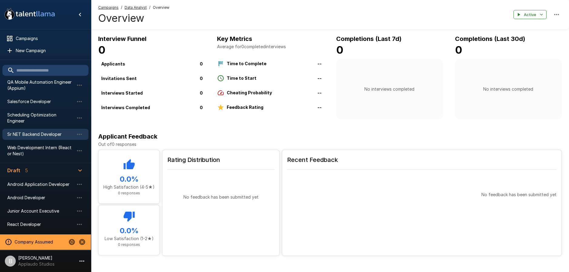
scroll to position [63, 0]
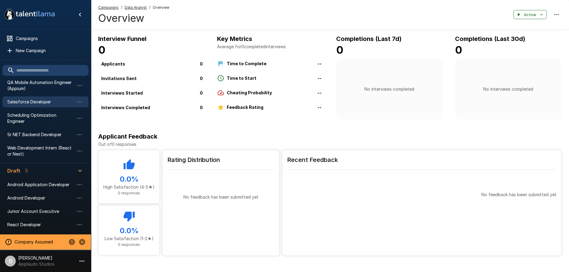
click at [48, 99] on span "Salesforce Developer" at bounding box center [40, 102] width 67 height 6
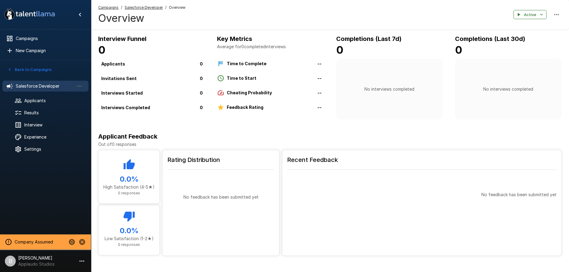
click at [13, 70] on button "Back to Campaigns" at bounding box center [29, 69] width 47 height 9
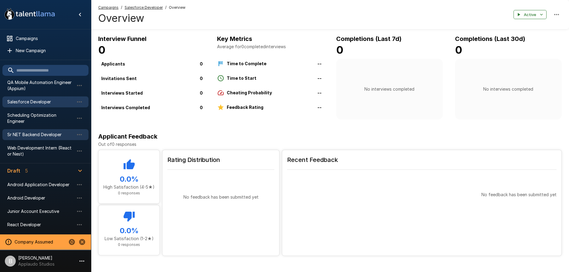
click at [39, 132] on span "Sr NET Backend Developer" at bounding box center [40, 135] width 67 height 6
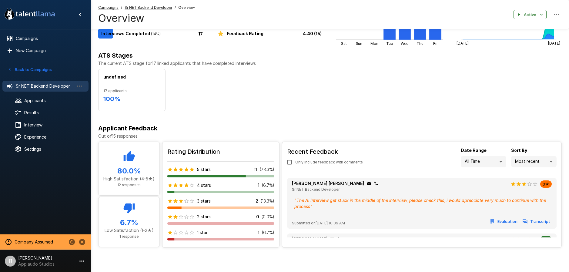
click at [340, 192] on div "Roy Roger Martinez Cano Sr NET Backend Developer" at bounding box center [335, 186] width 87 height 12
click at [480, 203] on div "" The Ai Interview get stuck in the middle of the interview, please check this,…" at bounding box center [422, 203] width 260 height 17
click at [509, 202] on div "" The Ai Interview get stuck in the middle of the interview, please check this,…" at bounding box center [422, 203] width 260 height 17
click at [40, 104] on div "Applicants" at bounding box center [45, 100] width 86 height 11
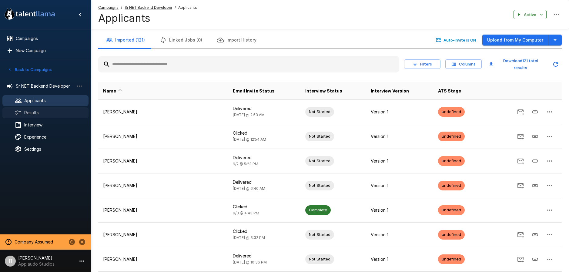
click at [38, 115] on span "Results" at bounding box center [53, 113] width 59 height 6
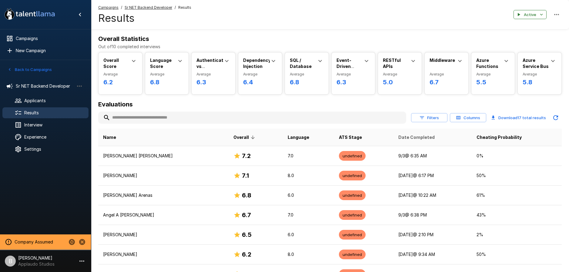
click at [398, 138] on span "Date Completed" at bounding box center [416, 137] width 36 height 7
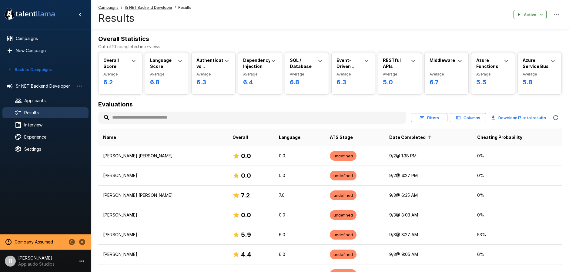
click at [395, 137] on span "Date Completed" at bounding box center [411, 137] width 44 height 7
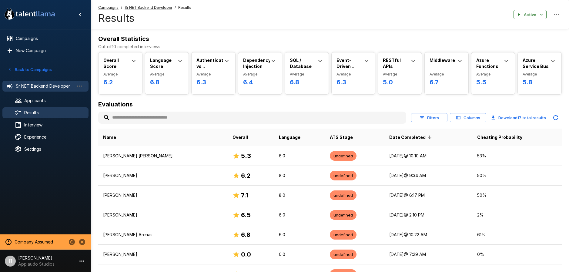
drag, startPoint x: 37, startPoint y: 68, endPoint x: 42, endPoint y: 84, distance: 16.9
click at [42, 81] on div "Back to Campaigns Sr NET Backend Developer Applicants Results Interview Experie…" at bounding box center [45, 109] width 91 height 98
click at [42, 86] on span "Sr NET Backend Developer" at bounding box center [45, 86] width 58 height 6
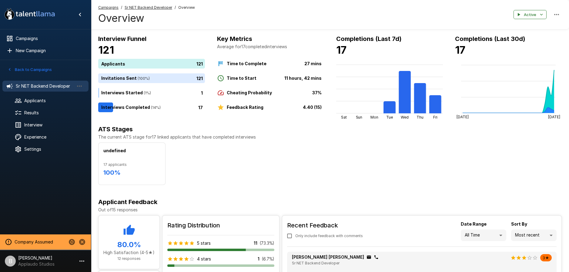
click at [36, 65] on button "Back to Campaigns" at bounding box center [29, 69] width 47 height 9
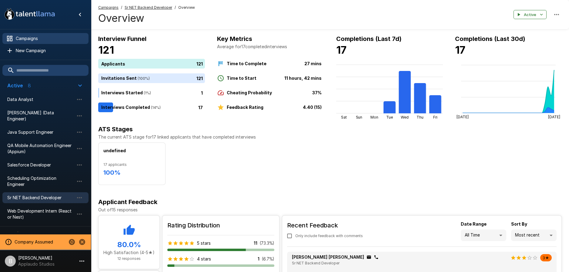
click at [36, 36] on span "Campaigns" at bounding box center [50, 38] width 68 height 6
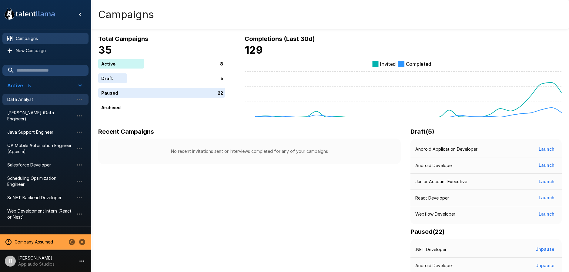
click at [33, 102] on span "Data Analyst" at bounding box center [40, 99] width 67 height 6
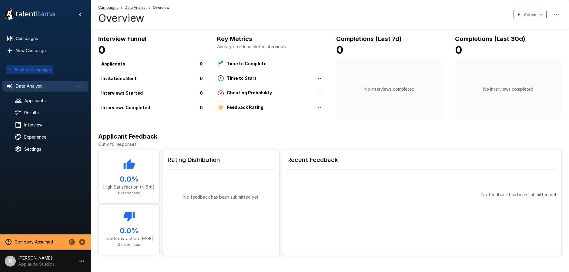
click at [15, 70] on button "Back to Campaigns" at bounding box center [29, 69] width 47 height 9
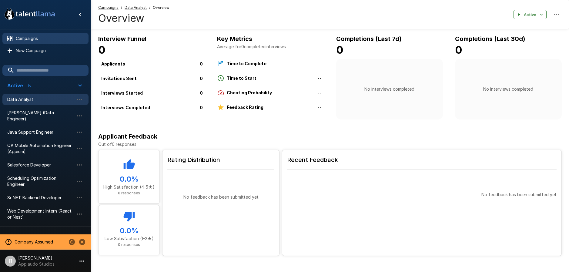
click at [39, 38] on span "Campaigns" at bounding box center [50, 38] width 68 height 6
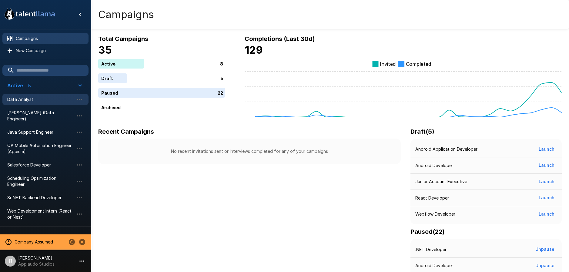
click at [27, 99] on span "Data Analyst" at bounding box center [40, 99] width 67 height 6
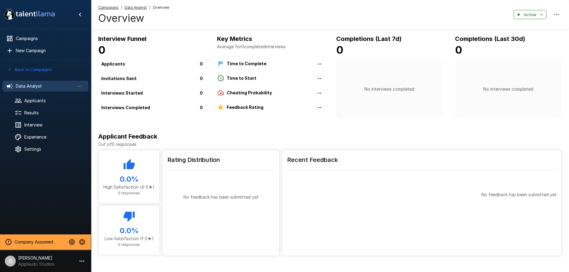
click at [31, 264] on p "Applaudo Studios" at bounding box center [36, 264] width 36 height 6
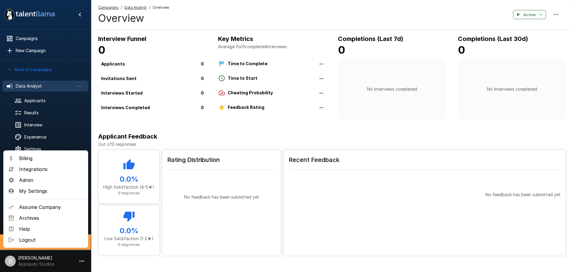
click at [32, 70] on div at bounding box center [286, 136] width 573 height 272
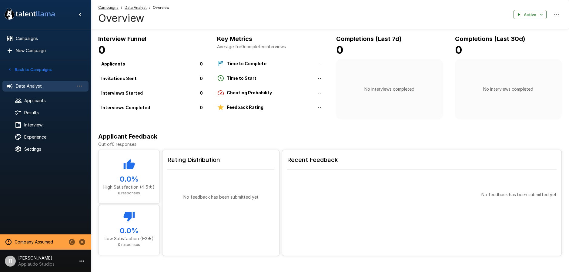
click at [33, 69] on div at bounding box center [284, 136] width 569 height 272
click at [33, 69] on button "Back to Campaigns" at bounding box center [29, 69] width 47 height 9
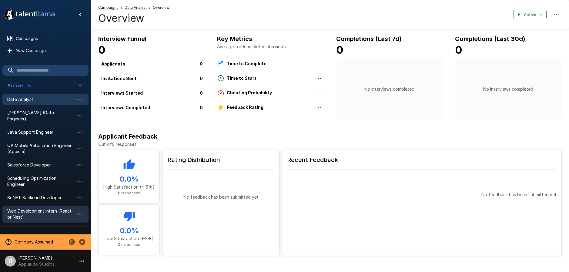
click at [37, 208] on span "Web Development Intern (React or Nest)" at bounding box center [40, 214] width 67 height 12
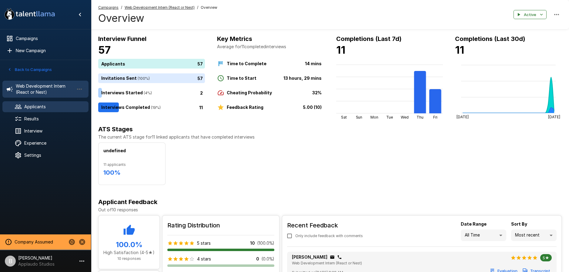
click at [16, 107] on icon at bounding box center [18, 106] width 7 height 7
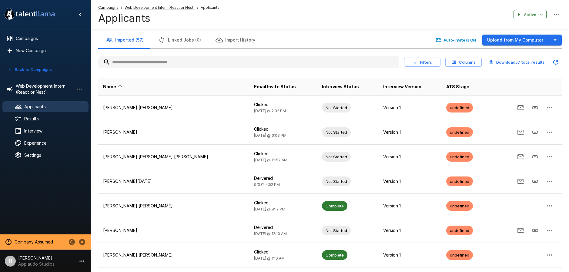
click at [15, 68] on button "Back to Campaigns" at bounding box center [29, 69] width 47 height 9
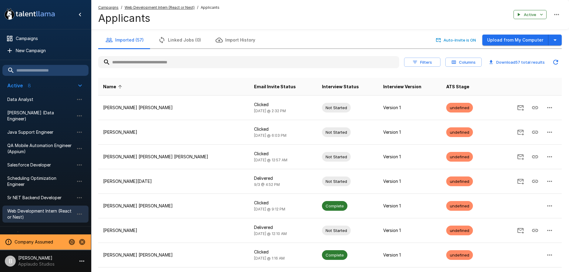
click at [157, 6] on u "Web Development Intern (React or Nest)" at bounding box center [160, 7] width 70 height 5
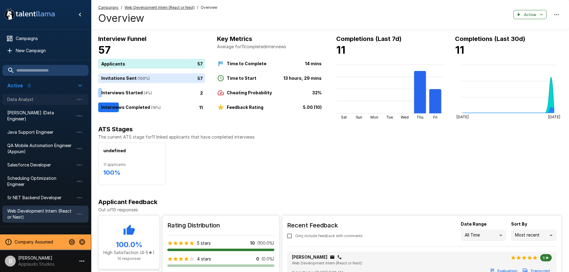
click at [34, 96] on span "Data Analyst" at bounding box center [40, 99] width 67 height 6
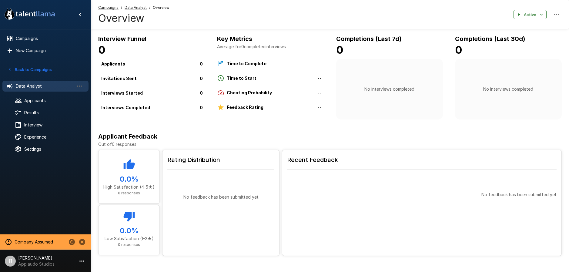
click at [19, 68] on button "Back to Campaigns" at bounding box center [29, 69] width 47 height 9
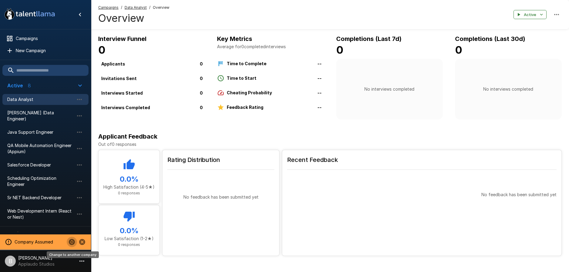
click at [73, 242] on icon "Change to another company" at bounding box center [71, 241] width 7 height 7
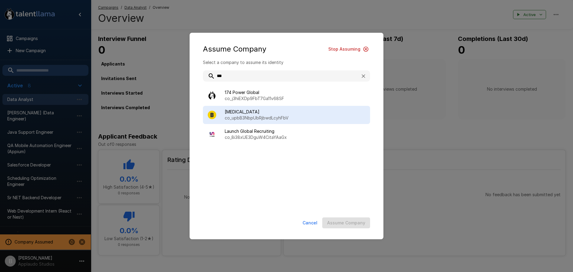
type input "***"
click at [269, 112] on span "[MEDICAL_DATA]" at bounding box center [295, 112] width 141 height 6
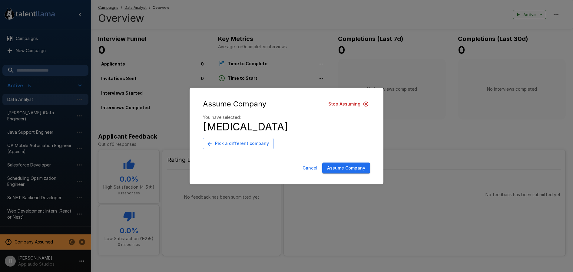
click at [364, 170] on button "Assume Company" at bounding box center [346, 167] width 48 height 11
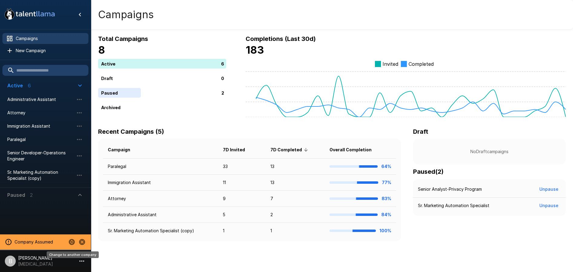
click at [69, 242] on icon "Change to another company" at bounding box center [72, 242] width 6 height 6
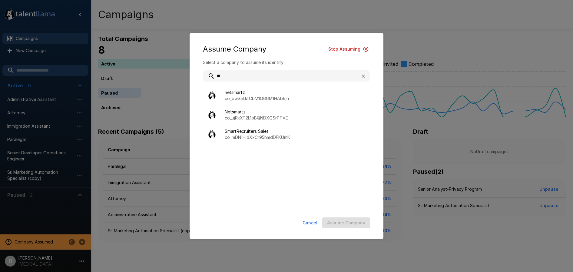
type input "*"
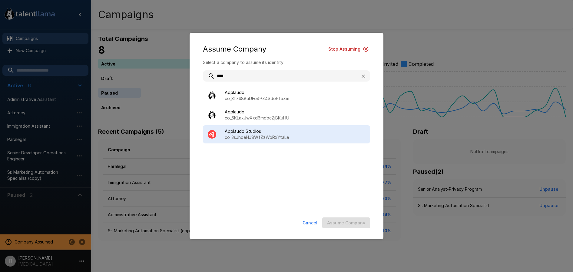
type input "****"
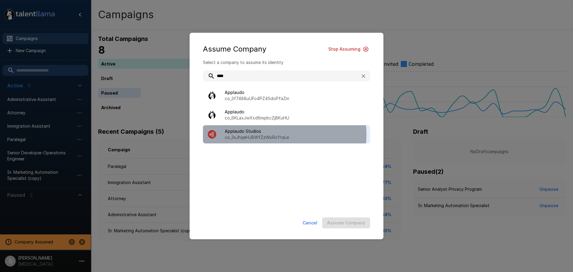
click at [261, 135] on p "co_3sJhqeHJ8WfZzWoRxYtaLe" at bounding box center [295, 137] width 141 height 6
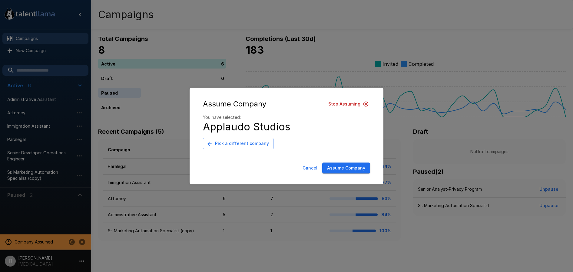
click at [344, 170] on button "Assume Company" at bounding box center [346, 167] width 48 height 11
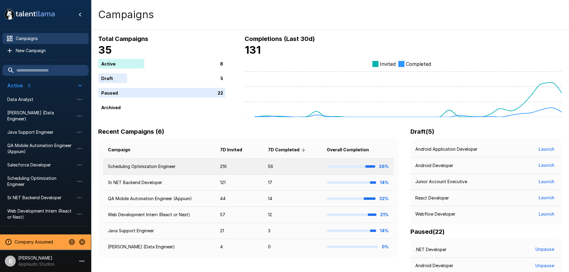
click at [129, 164] on td "Scheduling Optimization Engineer" at bounding box center [159, 166] width 112 height 16
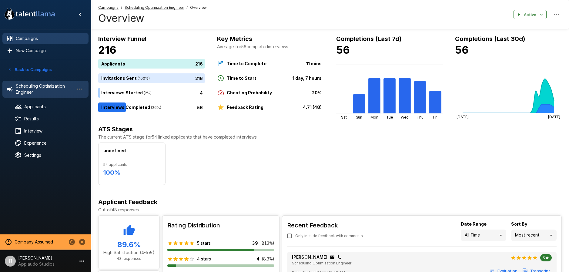
click at [22, 39] on span "Campaigns" at bounding box center [50, 38] width 68 height 6
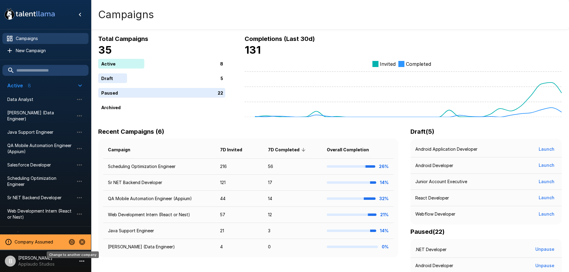
click at [71, 244] on icon "Change to another company" at bounding box center [72, 242] width 6 height 6
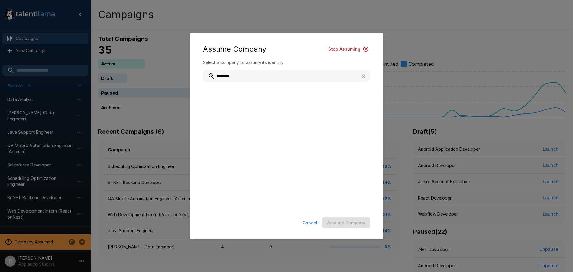
type input "********"
click at [311, 220] on button "Cancel" at bounding box center [310, 222] width 20 height 11
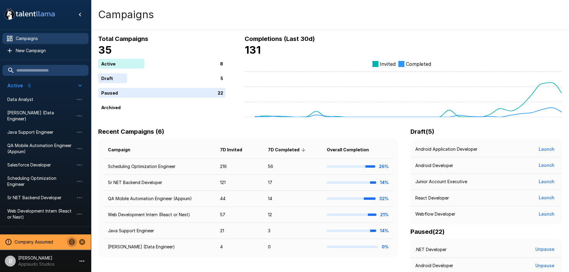
click at [72, 240] on icon "Change to another company" at bounding box center [72, 242] width 6 height 6
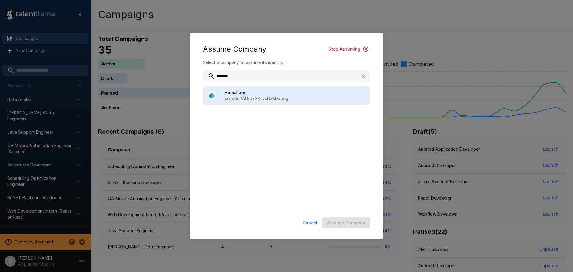
type input "*******"
click at [248, 97] on p "co_bRcPAL5oxXKtvcRzKLwoeg" at bounding box center [295, 98] width 141 height 6
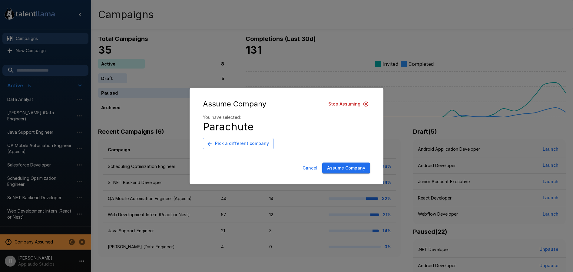
click at [361, 167] on button "Assume Company" at bounding box center [346, 167] width 48 height 11
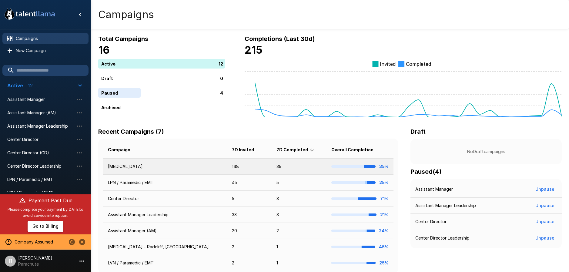
click at [140, 163] on td "[MEDICAL_DATA]" at bounding box center [165, 166] width 124 height 16
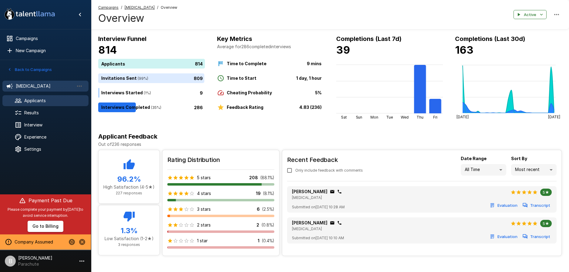
click at [31, 96] on div "Applicants" at bounding box center [45, 100] width 86 height 11
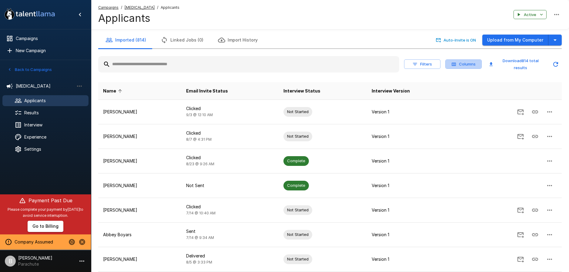
click at [456, 65] on icon "button" at bounding box center [453, 64] width 5 height 5
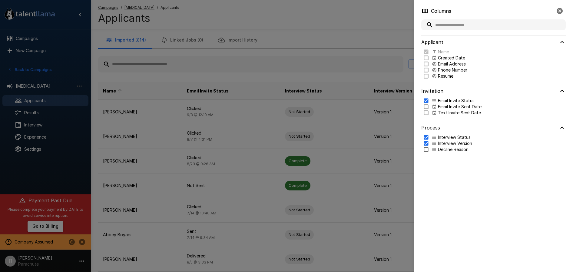
click at [442, 113] on p "Text Invite Sent Date" at bounding box center [459, 113] width 43 height 6
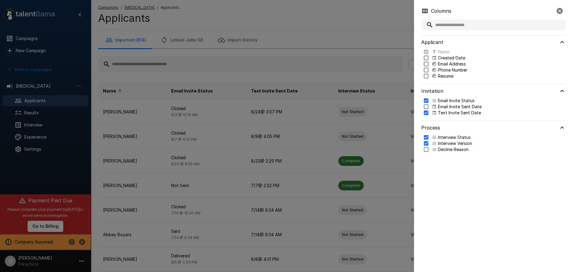
click at [370, 32] on div at bounding box center [286, 136] width 573 height 272
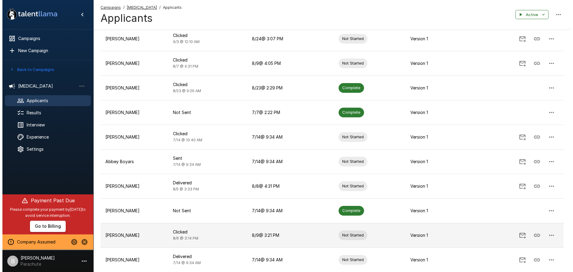
scroll to position [118, 0]
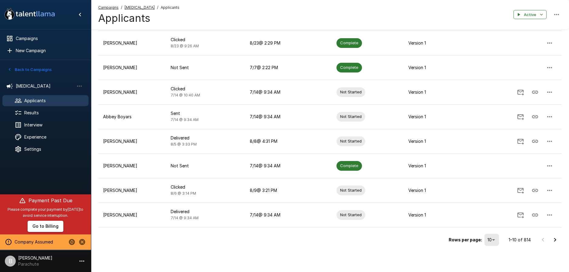
click at [490, 154] on body ".st0{fill:#FFFFFF;} .st1{fill:#76a4ed;} Campaigns New Campaign Active 12 Assist…" at bounding box center [284, 18] width 569 height 272
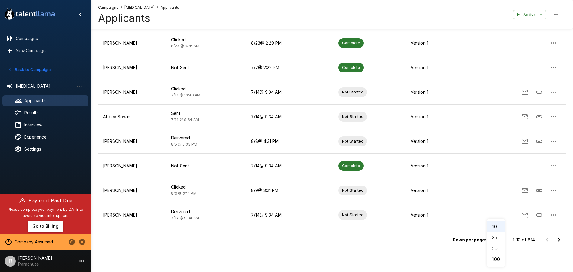
click at [500, 261] on li "100" at bounding box center [496, 259] width 18 height 11
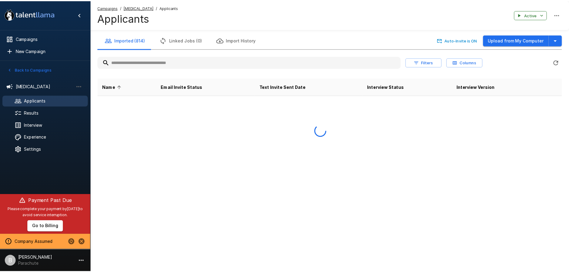
scroll to position [0, 0]
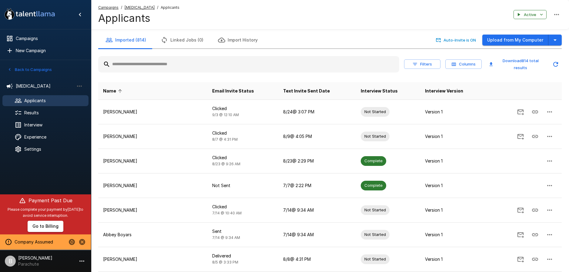
click at [419, 64] on button "Filters" at bounding box center [422, 63] width 36 height 9
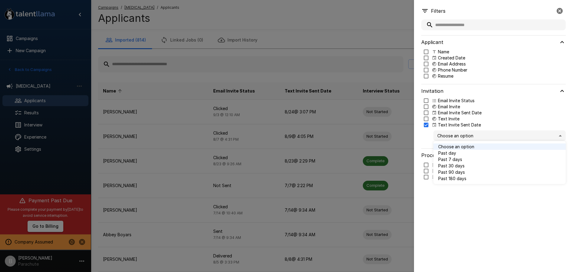
click at [467, 133] on body ".st0{fill:#FFFFFF;} .st1{fill:#76a4ed;} Campaigns New Campaign Active 12 Assist…" at bounding box center [289, 136] width 578 height 272
click at [424, 123] on div at bounding box center [286, 136] width 573 height 272
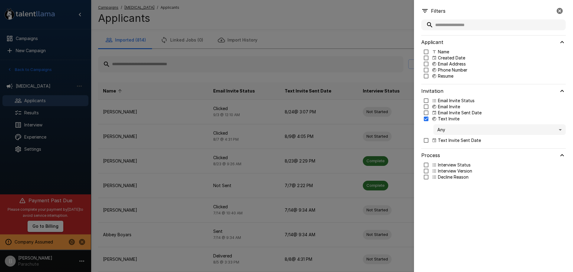
click at [456, 130] on body ".st0{fill:#FFFFFF;} .st1{fill:#76a4ed;} Campaigns New Campaign Active 12 Assist…" at bounding box center [289, 136] width 578 height 272
click at [453, 145] on span "Sent" at bounding box center [500, 147] width 123 height 6
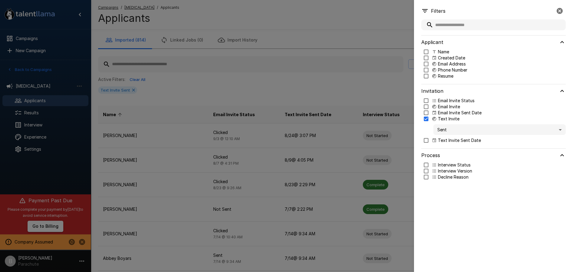
click at [450, 129] on body ".st0{fill:#FFFFFF;} .st1{fill:#76a4ed;} Campaigns New Campaign Active 12 Assist…" at bounding box center [289, 136] width 578 height 272
click at [447, 152] on span "Not Sent" at bounding box center [500, 153] width 123 height 6
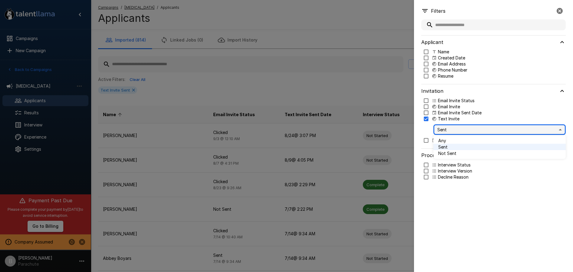
type input "*****"
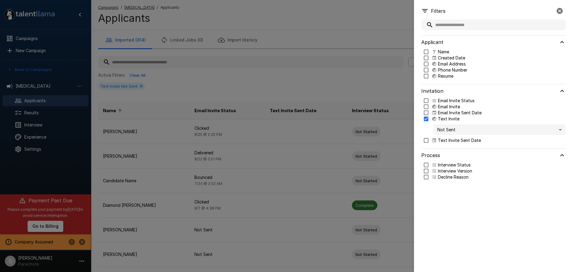
click at [297, 48] on div at bounding box center [286, 136] width 573 height 272
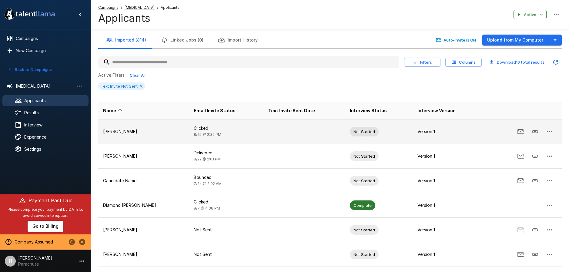
click at [553, 131] on icon "button" at bounding box center [549, 131] width 7 height 7
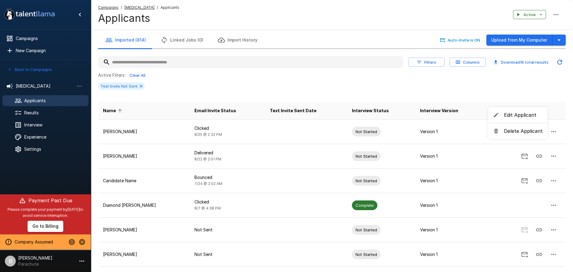
click at [529, 115] on span "Edit Applicant" at bounding box center [523, 114] width 39 height 7
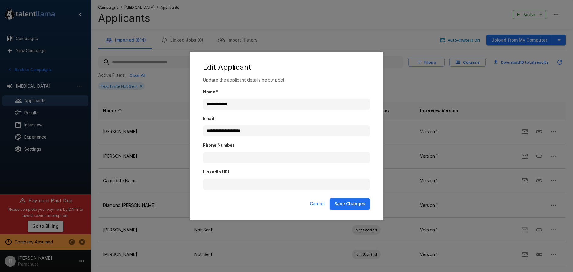
click at [402, 84] on div "**********" at bounding box center [286, 136] width 573 height 272
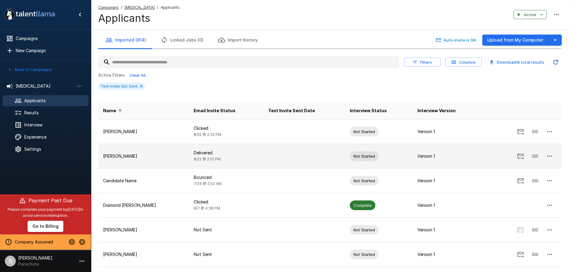
click at [552, 154] on icon "button" at bounding box center [549, 155] width 7 height 7
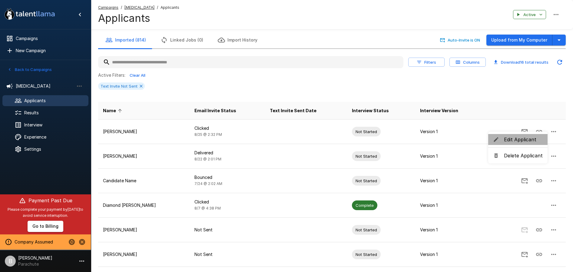
click at [531, 139] on span "Edit Applicant" at bounding box center [523, 139] width 39 height 7
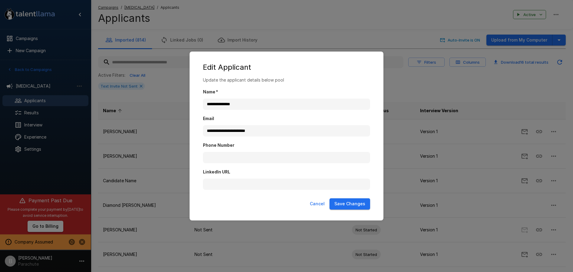
click at [425, 96] on div "**********" at bounding box center [286, 136] width 573 height 272
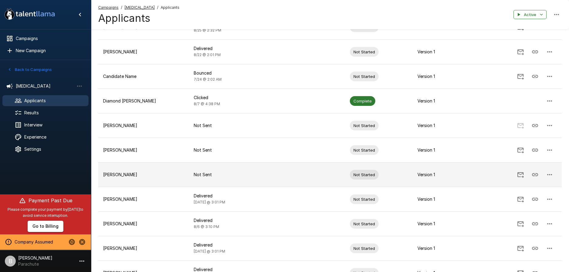
scroll to position [105, 0]
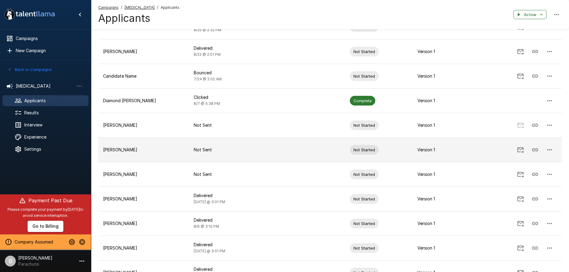
click at [547, 145] on button "button" at bounding box center [549, 149] width 15 height 15
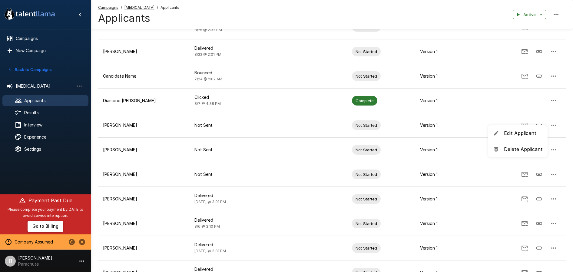
click at [513, 135] on span "Edit Applicant" at bounding box center [523, 132] width 39 height 7
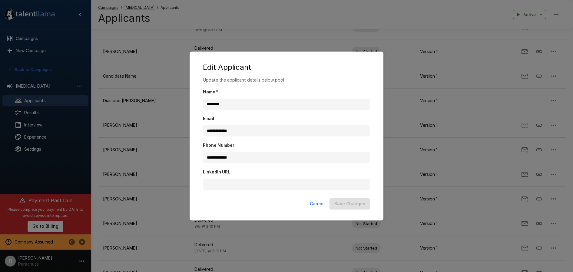
click at [297, 18] on div "**********" at bounding box center [286, 136] width 573 height 272
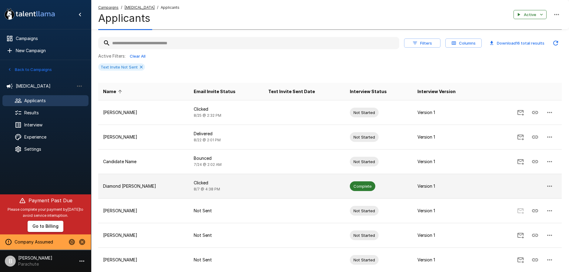
scroll to position [0, 0]
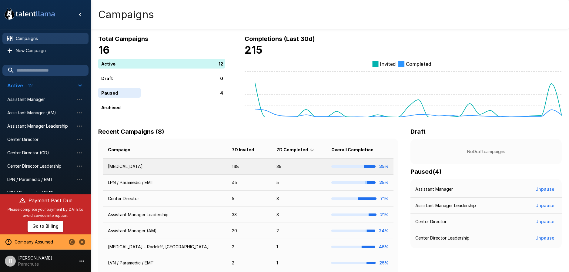
click at [127, 164] on td "[MEDICAL_DATA]" at bounding box center [165, 166] width 124 height 16
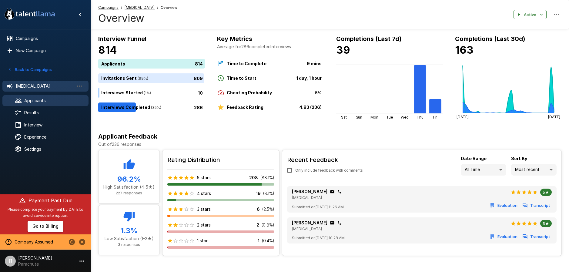
click at [35, 102] on span "Applicants" at bounding box center [53, 101] width 59 height 6
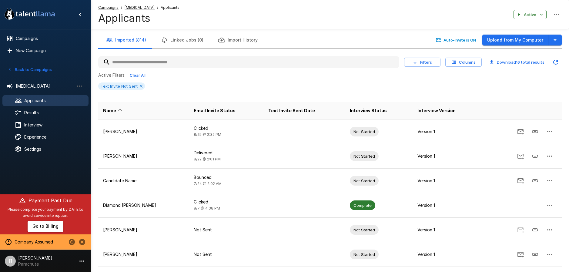
click at [161, 65] on input "text" at bounding box center [248, 62] width 301 height 11
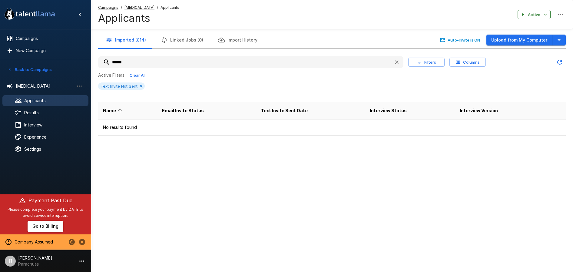
type input "******"
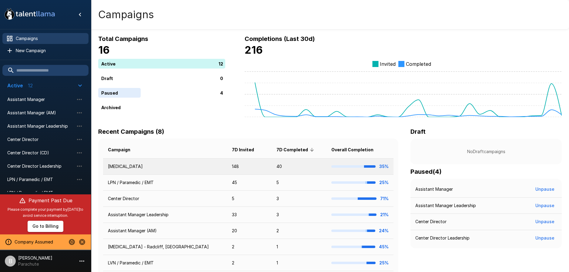
click at [125, 167] on td "[MEDICAL_DATA]" at bounding box center [165, 166] width 124 height 16
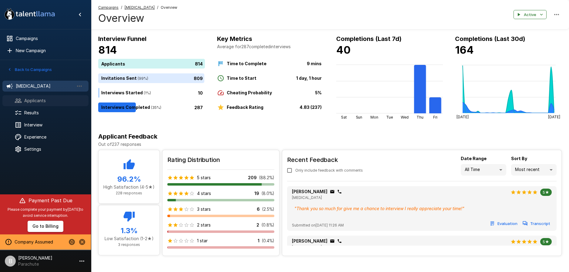
click at [35, 100] on span "Applicants" at bounding box center [53, 101] width 59 height 6
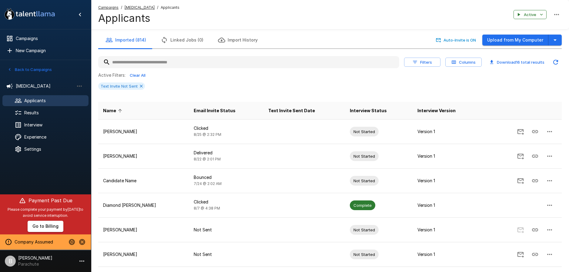
click at [147, 62] on input "text" at bounding box center [248, 62] width 301 height 11
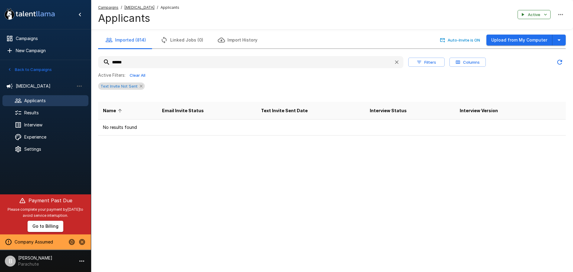
type input "******"
click at [140, 87] on icon at bounding box center [141, 86] width 3 height 3
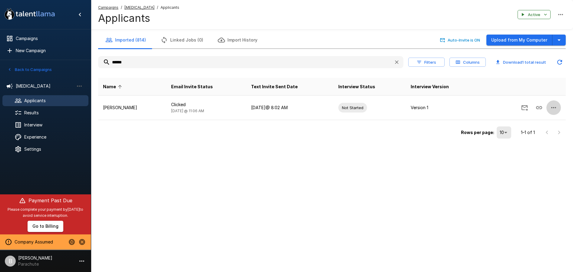
drag, startPoint x: 554, startPoint y: 106, endPoint x: 526, endPoint y: 69, distance: 46.7
click at [529, 69] on div "****** Filters Columns Download 1 total result Name Email Invite Status Text In…" at bounding box center [332, 95] width 468 height 92
click at [467, 62] on button "Columns" at bounding box center [468, 62] width 36 height 9
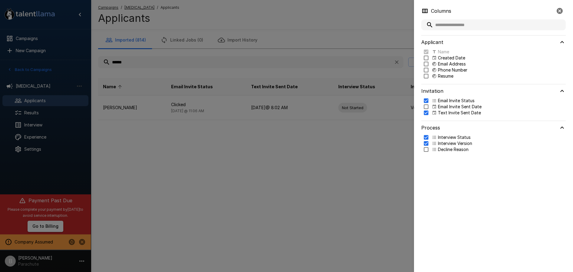
click at [434, 107] on icon at bounding box center [434, 106] width 5 height 5
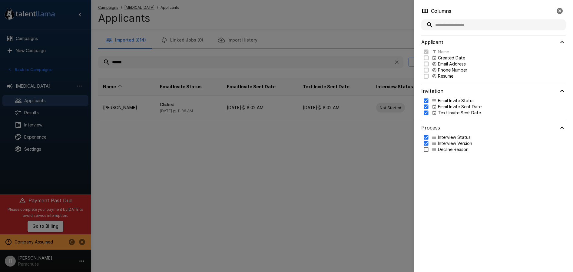
click at [318, 39] on div at bounding box center [286, 136] width 573 height 272
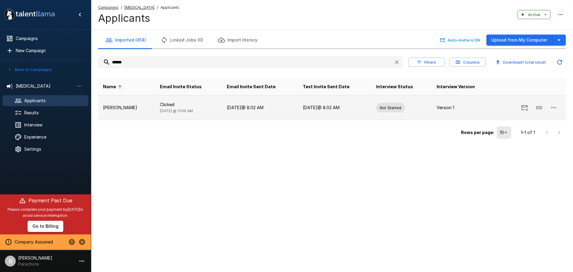
click at [555, 105] on icon "button" at bounding box center [553, 107] width 7 height 7
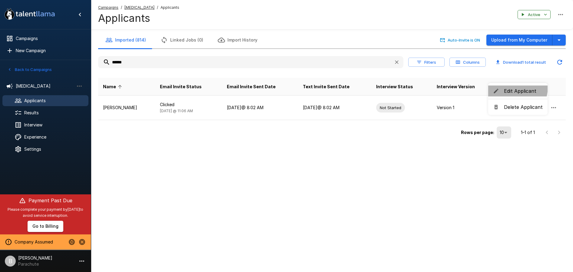
click at [508, 87] on li "Edit Applicant" at bounding box center [518, 90] width 59 height 11
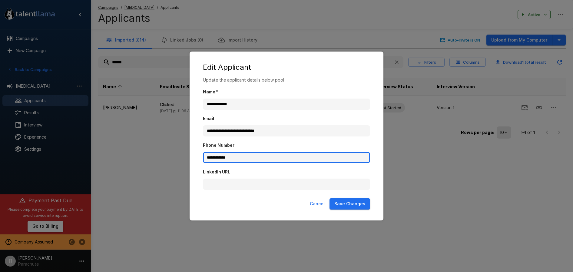
click at [242, 159] on input "**********" at bounding box center [286, 158] width 167 height 12
click at [216, 156] on input "**********" at bounding box center [286, 158] width 167 height 12
drag, startPoint x: 252, startPoint y: 155, endPoint x: 144, endPoint y: 154, distance: 108.2
click at [144, 154] on div "**********" at bounding box center [286, 136] width 573 height 272
click at [323, 205] on button "Cancel" at bounding box center [318, 203] width 20 height 11
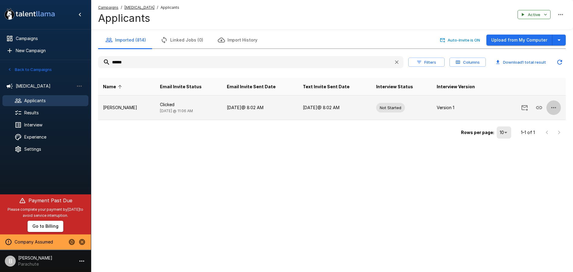
click at [555, 105] on icon "button" at bounding box center [553, 107] width 7 height 7
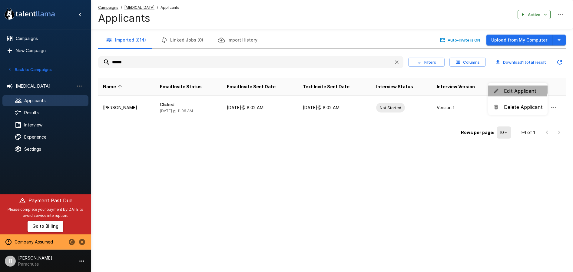
click at [517, 88] on span "Edit Applicant" at bounding box center [523, 90] width 39 height 7
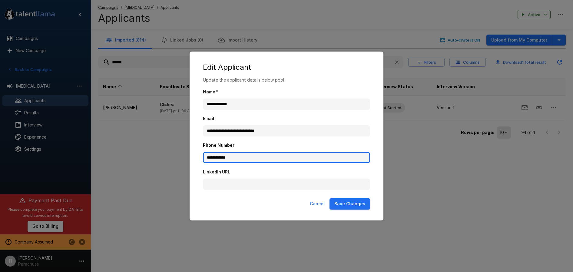
click at [236, 155] on input "**********" at bounding box center [286, 158] width 167 height 12
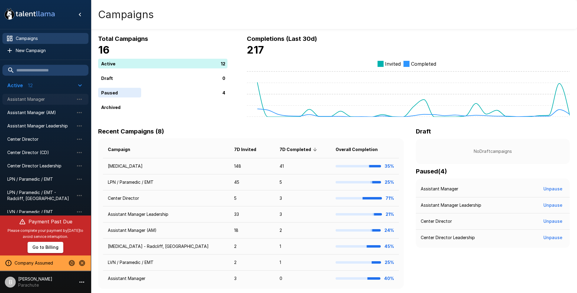
click at [33, 100] on span "Assistant Manager" at bounding box center [40, 99] width 67 height 6
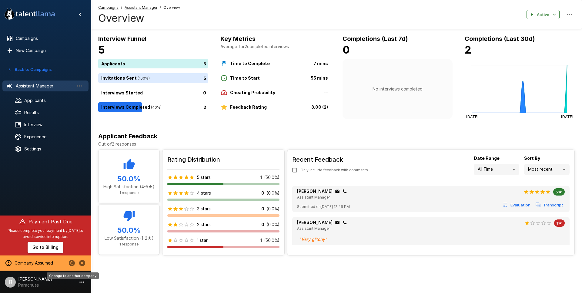
click at [69, 262] on icon "Change to another company" at bounding box center [72, 263] width 6 height 6
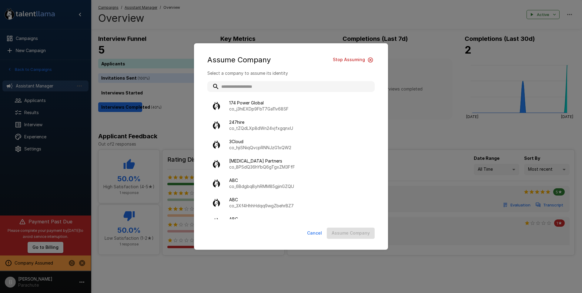
click at [320, 234] on button "Cancel" at bounding box center [315, 233] width 20 height 11
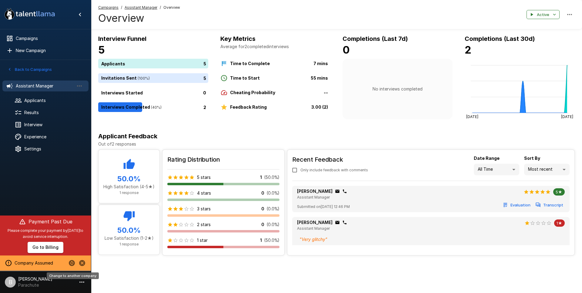
click at [70, 263] on icon "Change to another company" at bounding box center [71, 263] width 7 height 7
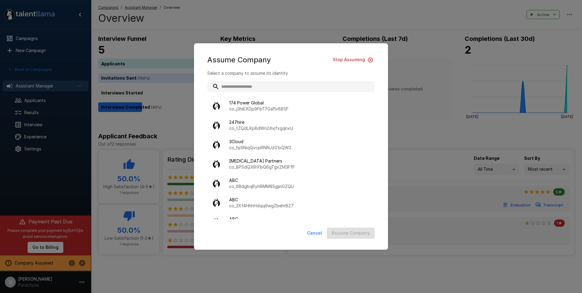
click at [312, 231] on button "Cancel" at bounding box center [315, 233] width 20 height 11
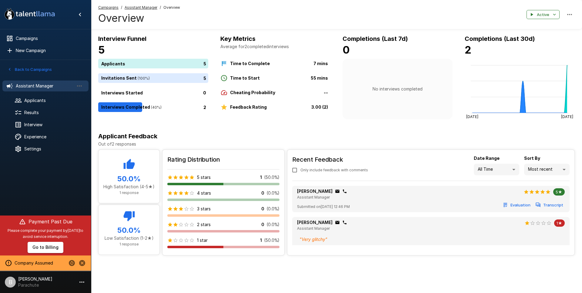
click at [28, 74] on div "Back to Campaigns" at bounding box center [46, 70] width 80 height 11
click at [32, 71] on button "Back to Campaigns" at bounding box center [29, 69] width 47 height 9
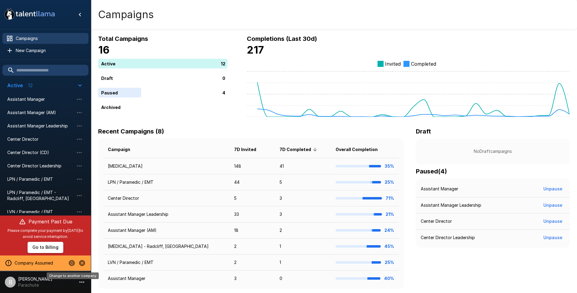
click at [73, 264] on icon "Change to another company" at bounding box center [72, 263] width 6 height 6
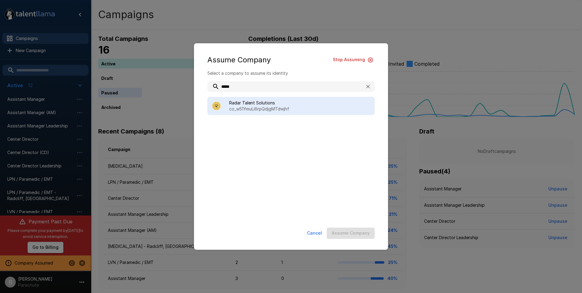
type input "*****"
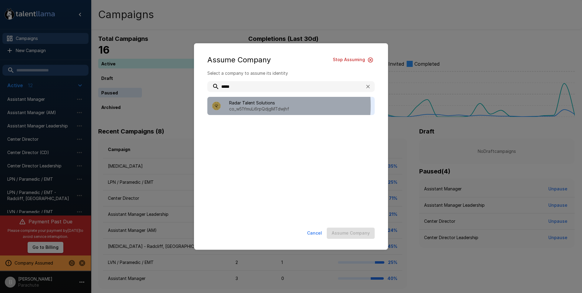
click at [257, 106] on p "co_w51YmuLi6rpQdjgMTdwjhf" at bounding box center [299, 109] width 141 height 6
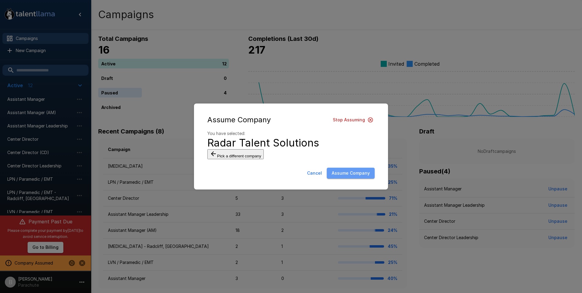
click at [354, 179] on button "Assume Company" at bounding box center [351, 173] width 48 height 11
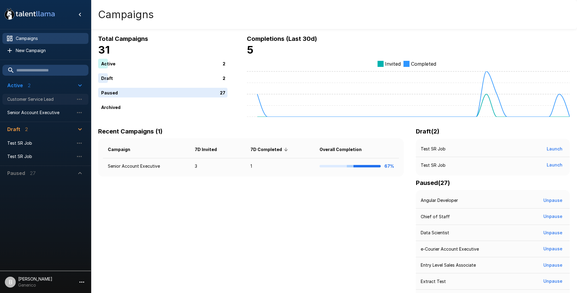
click at [36, 100] on span "Customer Service Lead" at bounding box center [40, 99] width 67 height 6
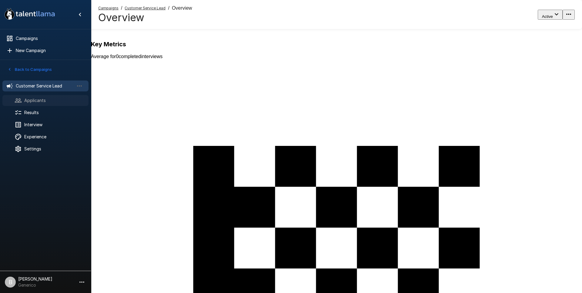
click at [49, 102] on span "Applicants" at bounding box center [53, 101] width 59 height 6
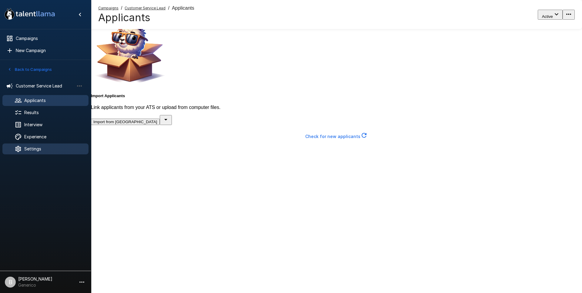
click at [37, 151] on span "Settings" at bounding box center [53, 149] width 59 height 6
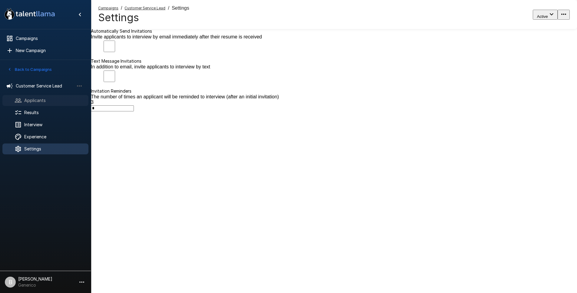
click at [45, 99] on span "Applicants" at bounding box center [53, 101] width 59 height 6
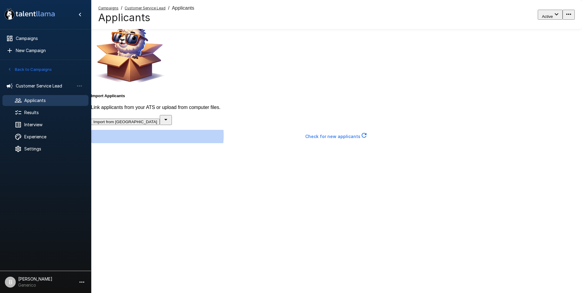
click at [366, 139] on icon "button" at bounding box center [363, 135] width 7 height 7
click at [365, 138] on icon "button" at bounding box center [364, 135] width 5 height 5
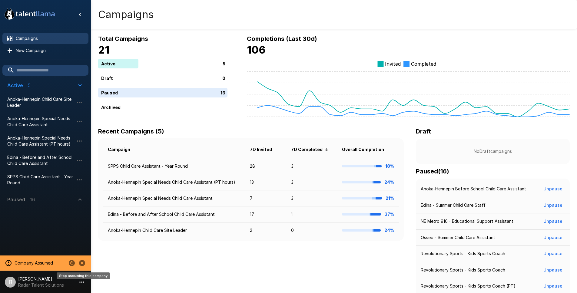
click at [81, 265] on icon "Stop assuming this company" at bounding box center [82, 263] width 6 height 6
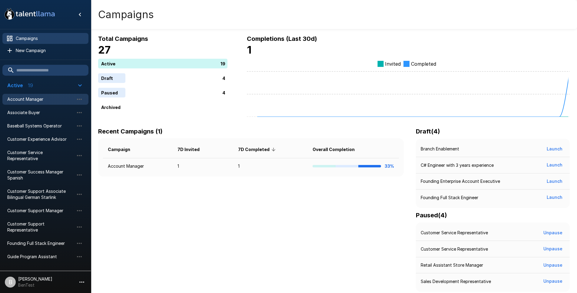
click at [39, 101] on span "Account Manager" at bounding box center [40, 99] width 67 height 6
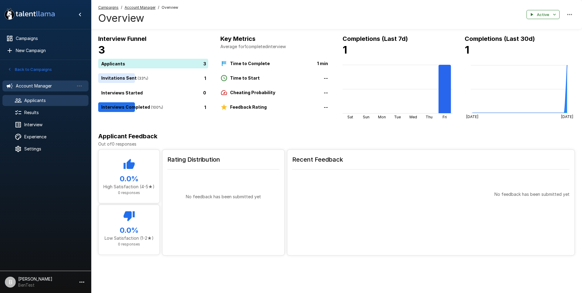
click at [40, 100] on span "Applicants" at bounding box center [53, 101] width 59 height 6
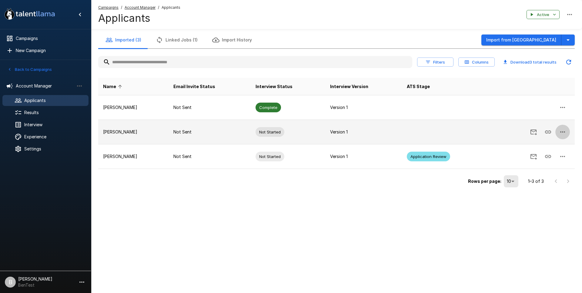
click at [565, 129] on icon "button" at bounding box center [562, 131] width 7 height 7
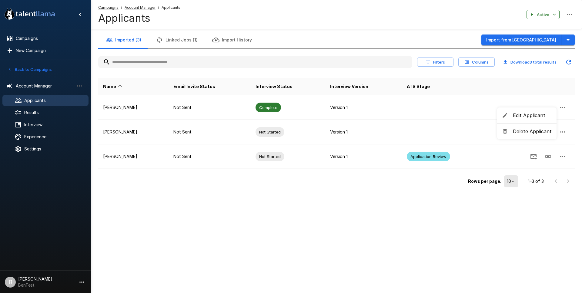
click at [534, 128] on span "Delete Applicant" at bounding box center [532, 131] width 39 height 7
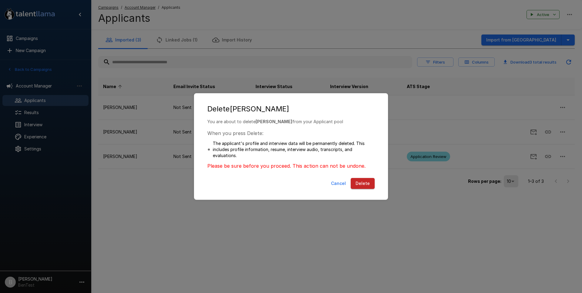
click at [363, 184] on button "Delete" at bounding box center [363, 183] width 24 height 11
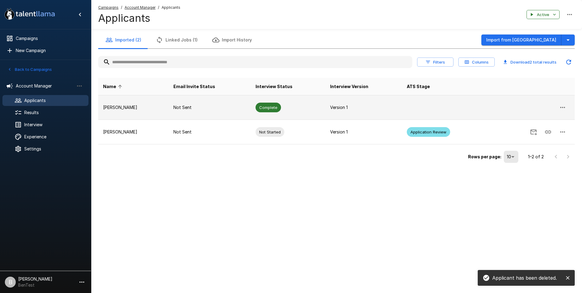
click at [565, 101] on button "button" at bounding box center [562, 107] width 15 height 15
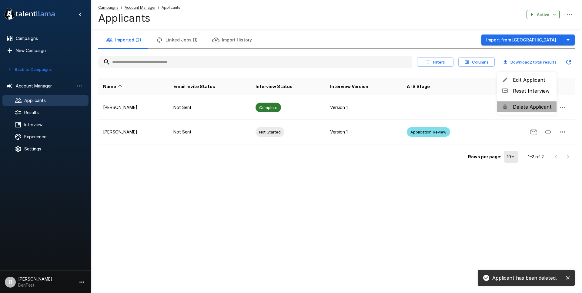
click at [528, 108] on span "Delete Applicant" at bounding box center [532, 106] width 39 height 7
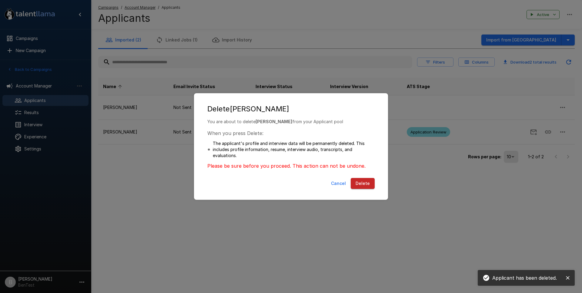
click at [361, 184] on button "Delete" at bounding box center [363, 183] width 24 height 11
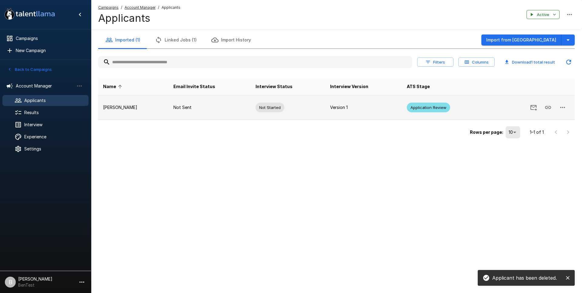
click at [567, 103] on button "button" at bounding box center [562, 107] width 15 height 15
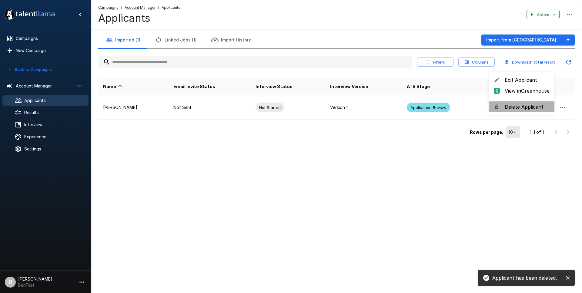
click at [531, 107] on span "Delete Applicant" at bounding box center [527, 106] width 45 height 7
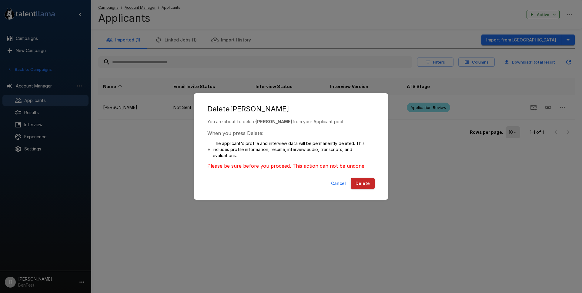
click at [374, 183] on button "Delete" at bounding box center [363, 183] width 24 height 11
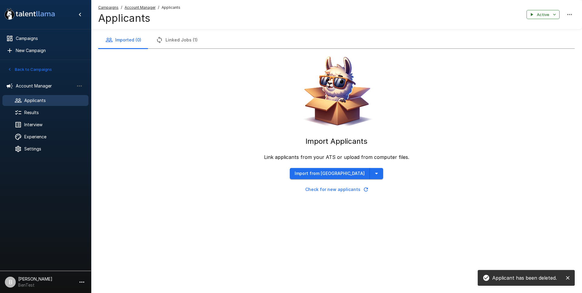
click at [366, 183] on div "Import from Greenhouse Check for new applicants" at bounding box center [336, 181] width 93 height 27
click at [23, 148] on div at bounding box center [23, 148] width 17 height 7
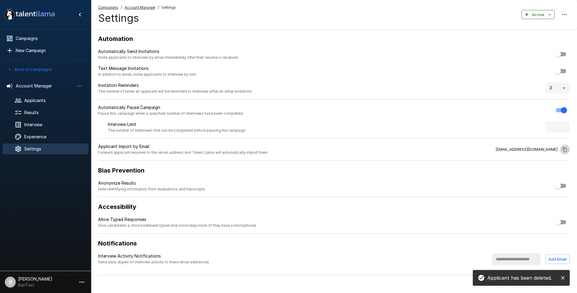
click at [563, 150] on icon "button" at bounding box center [565, 149] width 5 height 5
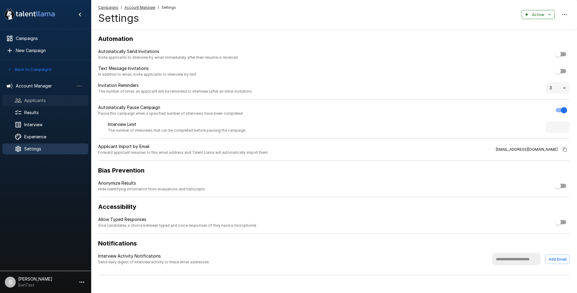
click at [34, 103] on span "Applicants" at bounding box center [53, 101] width 59 height 6
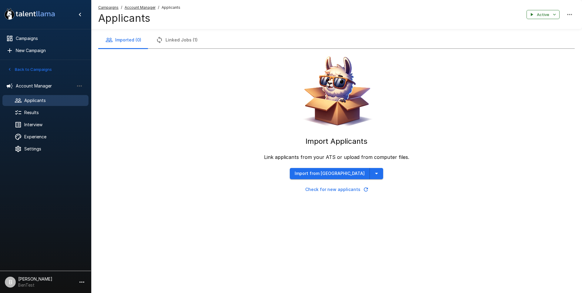
click at [366, 188] on icon "button" at bounding box center [366, 190] width 6 height 6
click at [159, 174] on div "Import Applicants Link applicants from your ATS or upload from computer files. …" at bounding box center [336, 122] width 476 height 146
click at [42, 151] on span "Settings" at bounding box center [53, 149] width 59 height 6
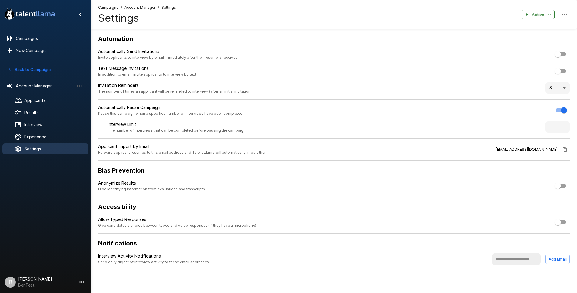
click at [565, 147] on icon "button" at bounding box center [565, 149] width 4 height 5
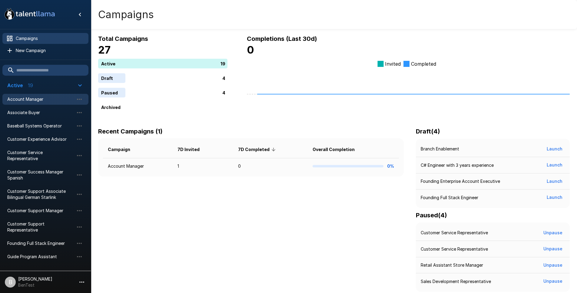
click at [38, 99] on span "Account Manager" at bounding box center [40, 99] width 67 height 6
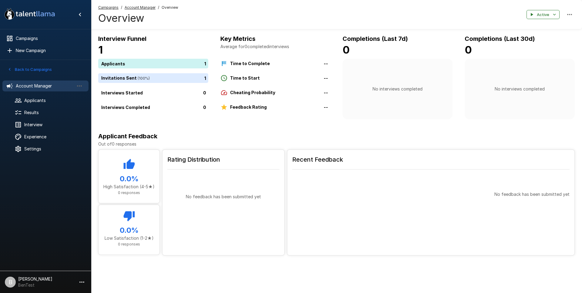
click at [43, 67] on button "Back to Campaigns" at bounding box center [29, 69] width 47 height 9
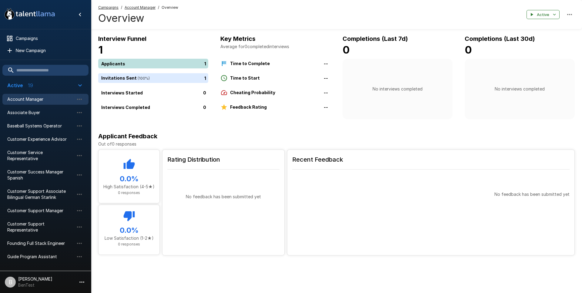
click at [145, 62] on div "1" at bounding box center [154, 64] width 112 height 10
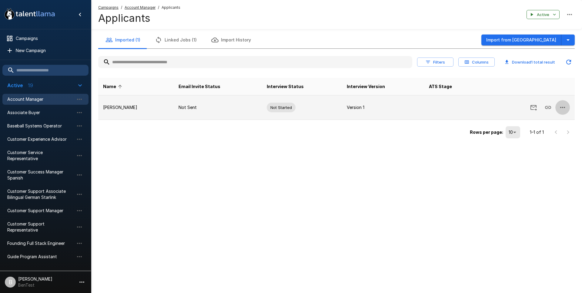
click at [565, 105] on icon "button" at bounding box center [562, 107] width 7 height 7
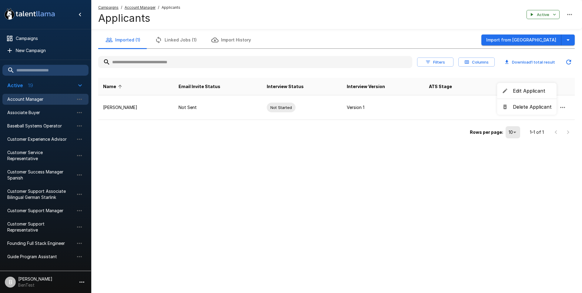
click at [540, 92] on span "Edit Applicant" at bounding box center [532, 90] width 39 height 7
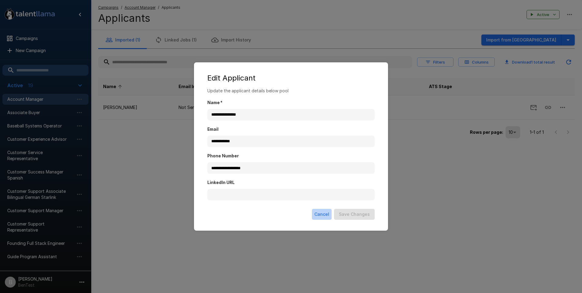
click at [325, 216] on button "Cancel" at bounding box center [322, 214] width 20 height 11
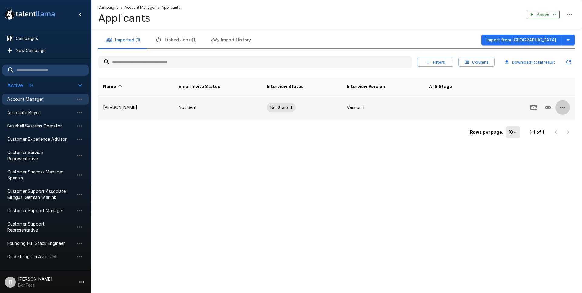
click at [568, 107] on button "button" at bounding box center [562, 107] width 15 height 15
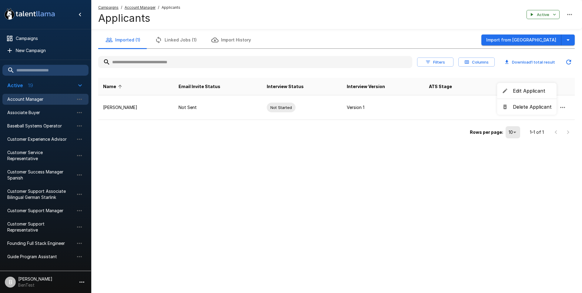
click at [535, 90] on span "Edit Applicant" at bounding box center [532, 90] width 39 height 7
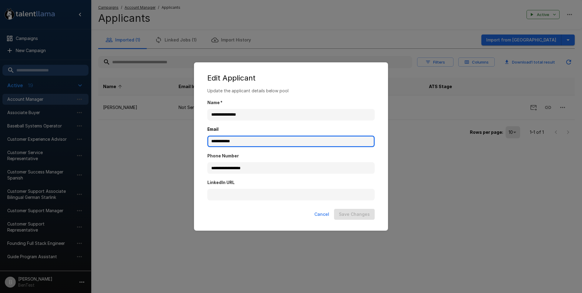
click at [222, 143] on input "**********" at bounding box center [290, 142] width 167 height 12
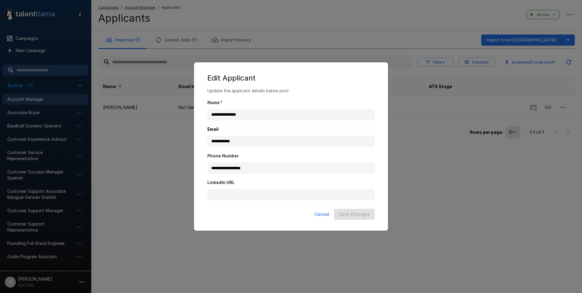
click at [325, 212] on div "Cancel Save Changes" at bounding box center [291, 216] width 182 height 18
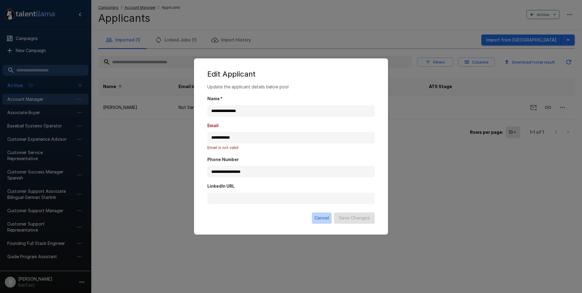
click at [324, 218] on button "Cancel" at bounding box center [322, 218] width 20 height 11
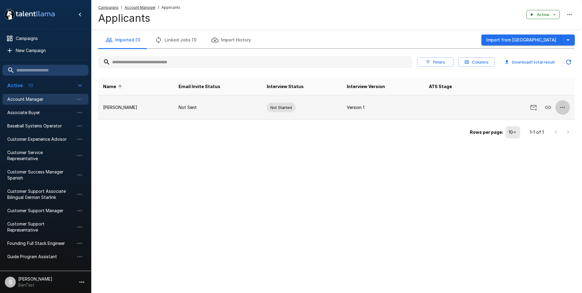
click at [567, 108] on button "button" at bounding box center [562, 107] width 15 height 15
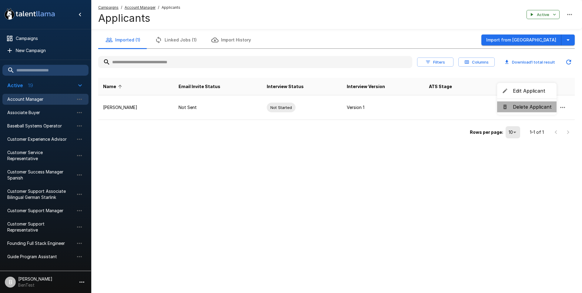
click at [545, 106] on span "Delete Applicant" at bounding box center [532, 106] width 39 height 7
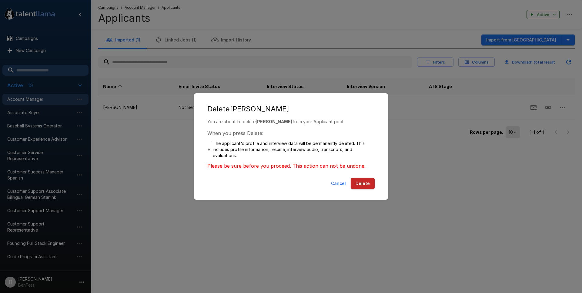
click at [368, 182] on button "Delete" at bounding box center [363, 183] width 24 height 11
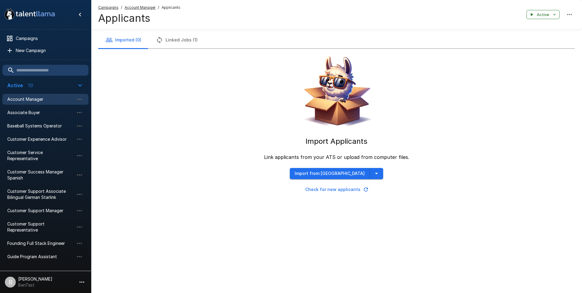
click at [365, 190] on icon "button" at bounding box center [366, 190] width 6 height 6
click at [364, 190] on icon "button" at bounding box center [366, 190] width 4 height 4
click at [363, 190] on icon "button" at bounding box center [366, 190] width 6 height 6
click at [365, 189] on icon "button" at bounding box center [366, 190] width 4 height 4
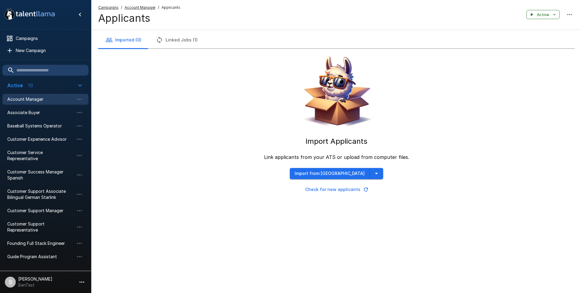
click at [148, 8] on u "Account Manager" at bounding box center [140, 7] width 31 height 5
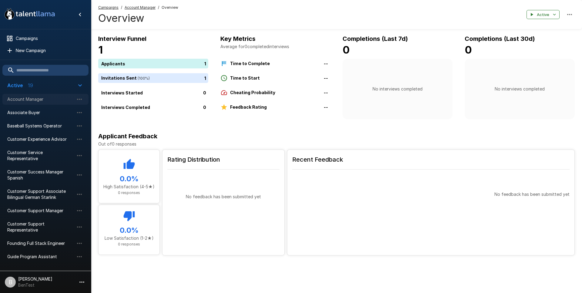
click at [35, 98] on span "Account Manager" at bounding box center [40, 99] width 67 height 6
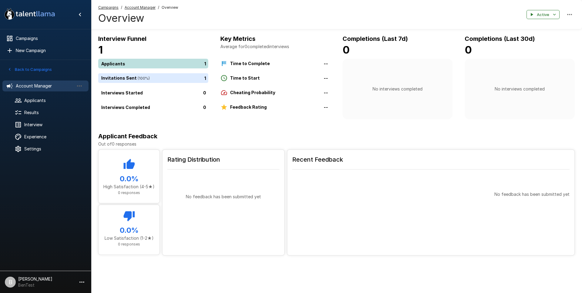
click at [127, 68] on div "1" at bounding box center [154, 64] width 112 height 10
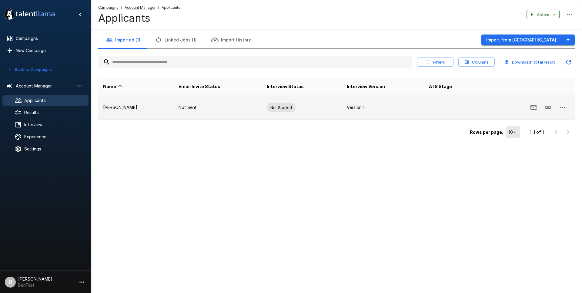
click at [569, 101] on td at bounding box center [527, 107] width 95 height 25
click at [566, 104] on button "button" at bounding box center [562, 107] width 15 height 15
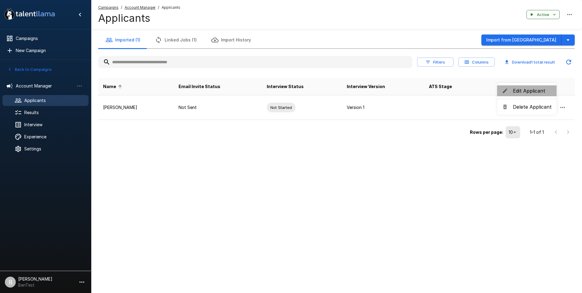
click at [532, 92] on span "Edit Applicant" at bounding box center [532, 90] width 39 height 7
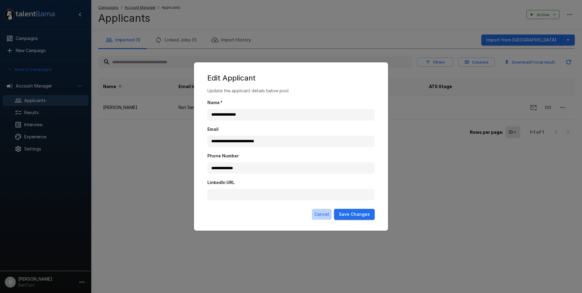
click at [327, 215] on button "Cancel" at bounding box center [322, 214] width 20 height 11
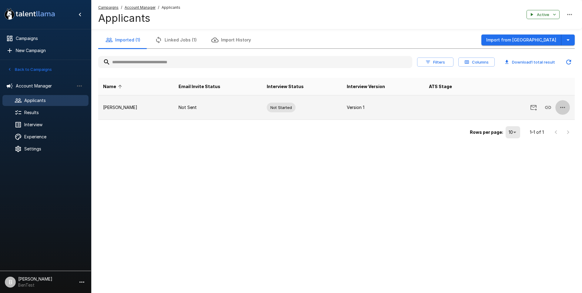
click at [558, 108] on button "button" at bounding box center [562, 107] width 15 height 15
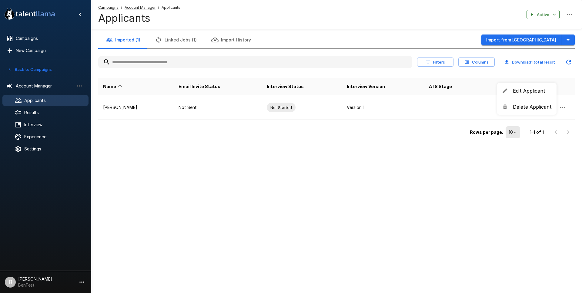
click at [410, 110] on div at bounding box center [291, 146] width 582 height 293
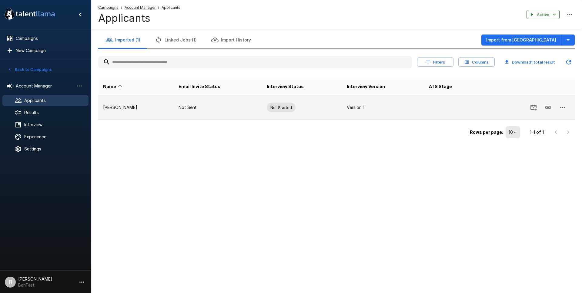
click at [234, 109] on p "Not Sent" at bounding box center [217, 108] width 78 height 6
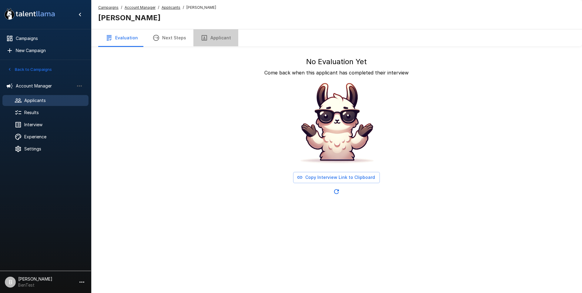
click at [219, 41] on button "Applicant" at bounding box center [215, 37] width 45 height 17
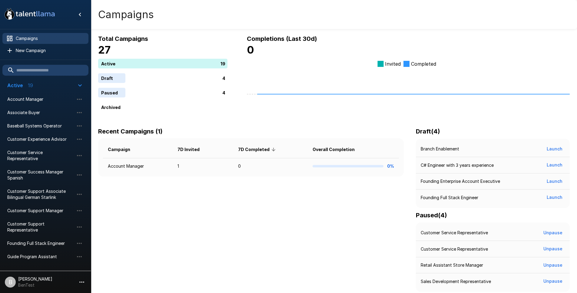
click at [177, 25] on div "Campaigns" at bounding box center [334, 14] width 486 height 29
click at [179, 32] on div "Total Campaigns 27 Active 19 Draft 4 Paused 4 Archived Completions (Last 30d) 0…" at bounding box center [334, 158] width 486 height 316
click at [89, 285] on li "B [PERSON_NAME] BenTest" at bounding box center [45, 281] width 91 height 19
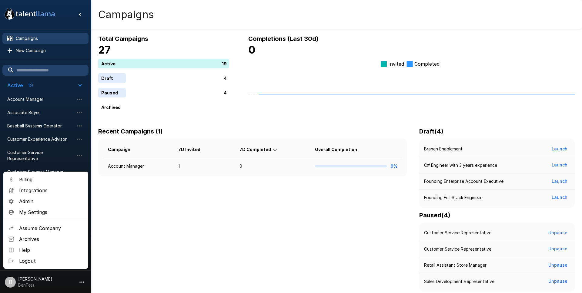
click at [117, 274] on div at bounding box center [291, 146] width 582 height 293
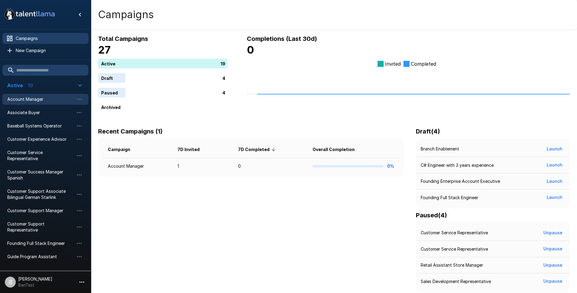
click at [35, 95] on div "Account Manager" at bounding box center [45, 99] width 86 height 11
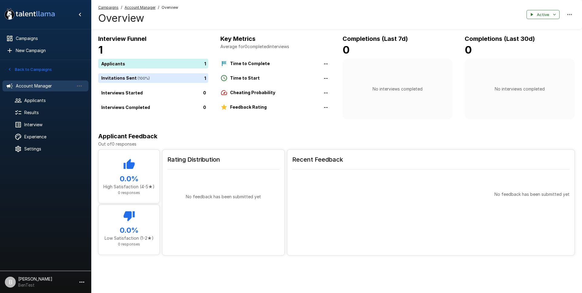
click at [145, 7] on u "Account Manager" at bounding box center [140, 7] width 31 height 5
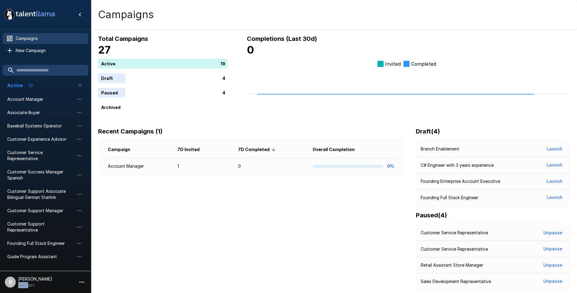
click at [29, 282] on p "BenTest" at bounding box center [35, 285] width 34 height 6
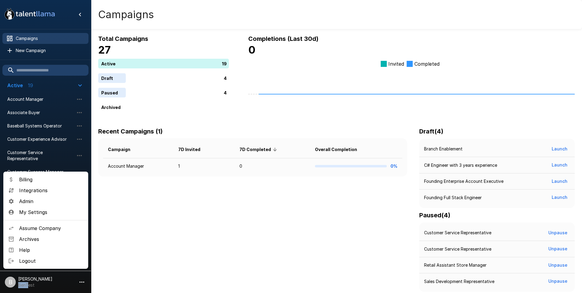
click at [37, 228] on span "Assume Company" at bounding box center [51, 228] width 64 height 7
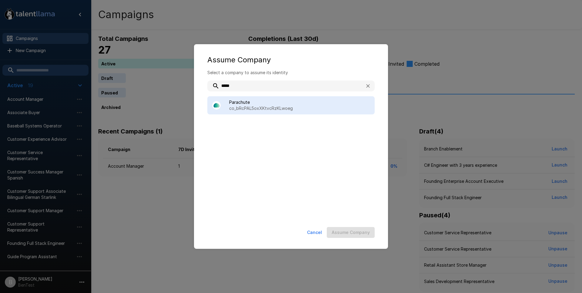
type input "*****"
click at [248, 105] on p "co_bRcPAL5oxXKtvcRzKLwoeg" at bounding box center [299, 108] width 141 height 6
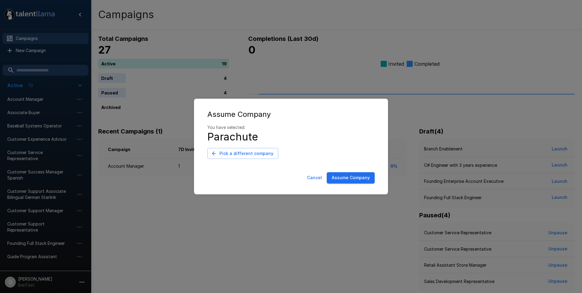
click at [362, 180] on button "Assume Company" at bounding box center [351, 177] width 48 height 11
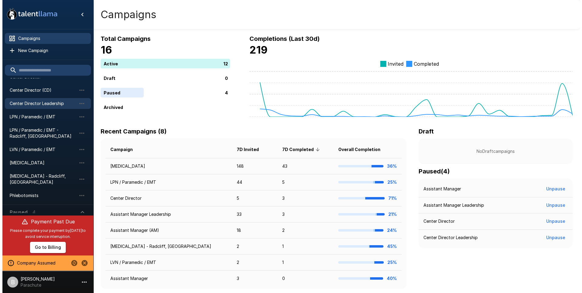
scroll to position [63, 0]
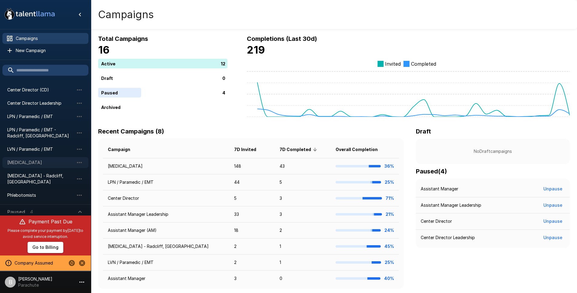
click at [39, 164] on span "[MEDICAL_DATA]" at bounding box center [40, 163] width 67 height 6
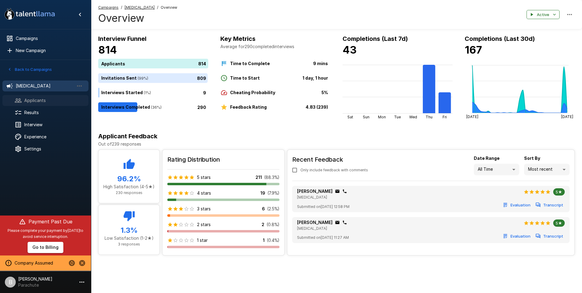
click at [41, 98] on span "Applicants" at bounding box center [53, 101] width 59 height 6
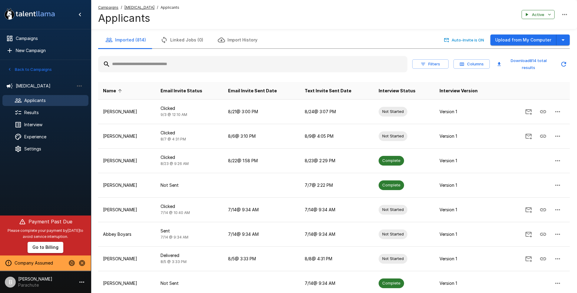
click at [173, 68] on input "text" at bounding box center [252, 64] width 309 height 11
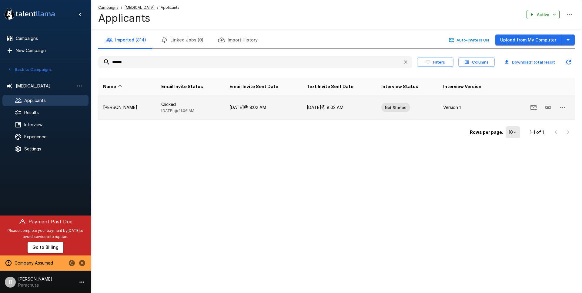
type input "******"
click at [567, 106] on button "button" at bounding box center [562, 107] width 15 height 15
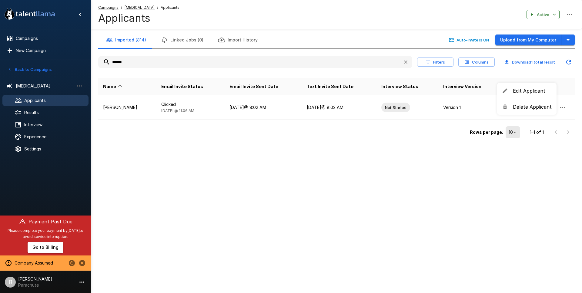
click at [533, 92] on span "Edit Applicant" at bounding box center [532, 90] width 39 height 7
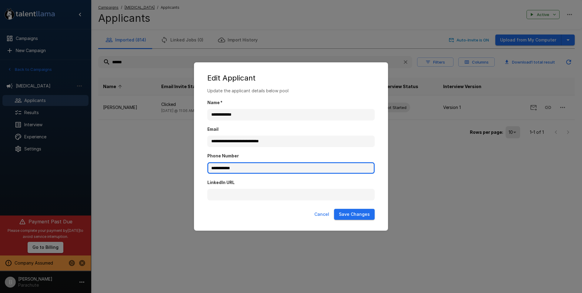
click at [252, 165] on input "**********" at bounding box center [290, 168] width 167 height 12
drag, startPoint x: 253, startPoint y: 168, endPoint x: 195, endPoint y: 181, distance: 58.8
click at [113, 148] on div "**********" at bounding box center [291, 146] width 582 height 293
click at [295, 97] on div "**********" at bounding box center [290, 107] width 167 height 27
click at [326, 217] on button "Cancel" at bounding box center [322, 214] width 20 height 11
